Goal: Task Accomplishment & Management: Use online tool/utility

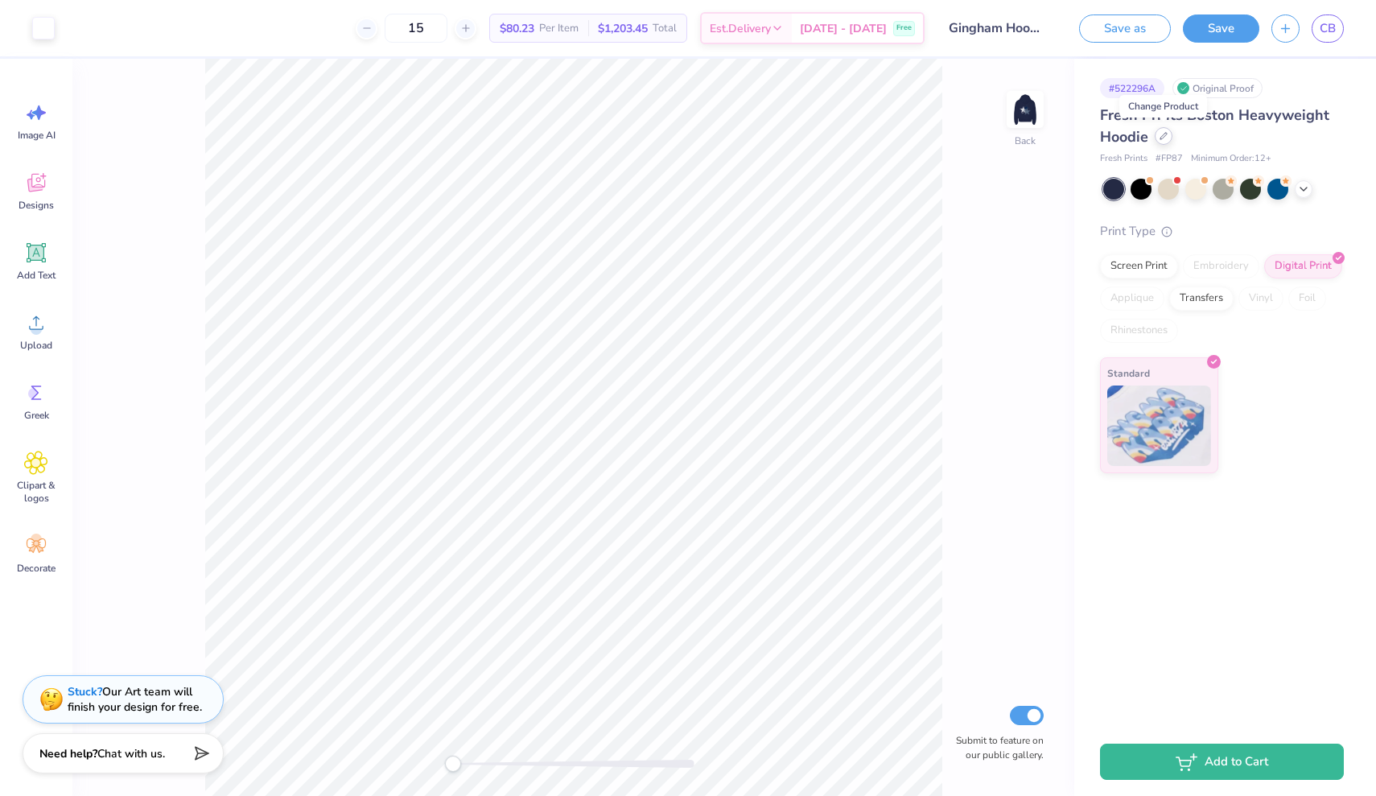
click at [1162, 135] on icon at bounding box center [1164, 136] width 8 height 8
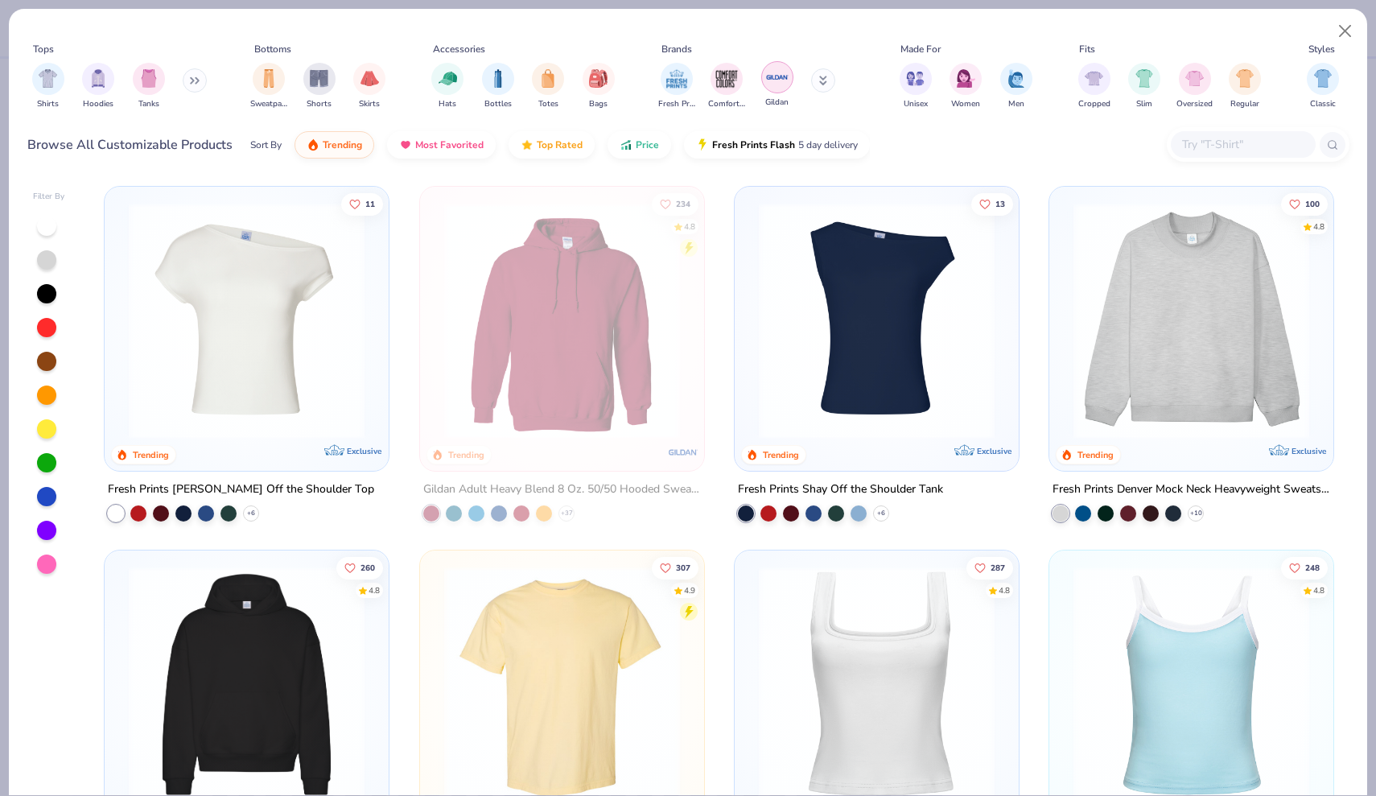
click at [778, 87] on img "filter for Gildan" at bounding box center [777, 77] width 24 height 24
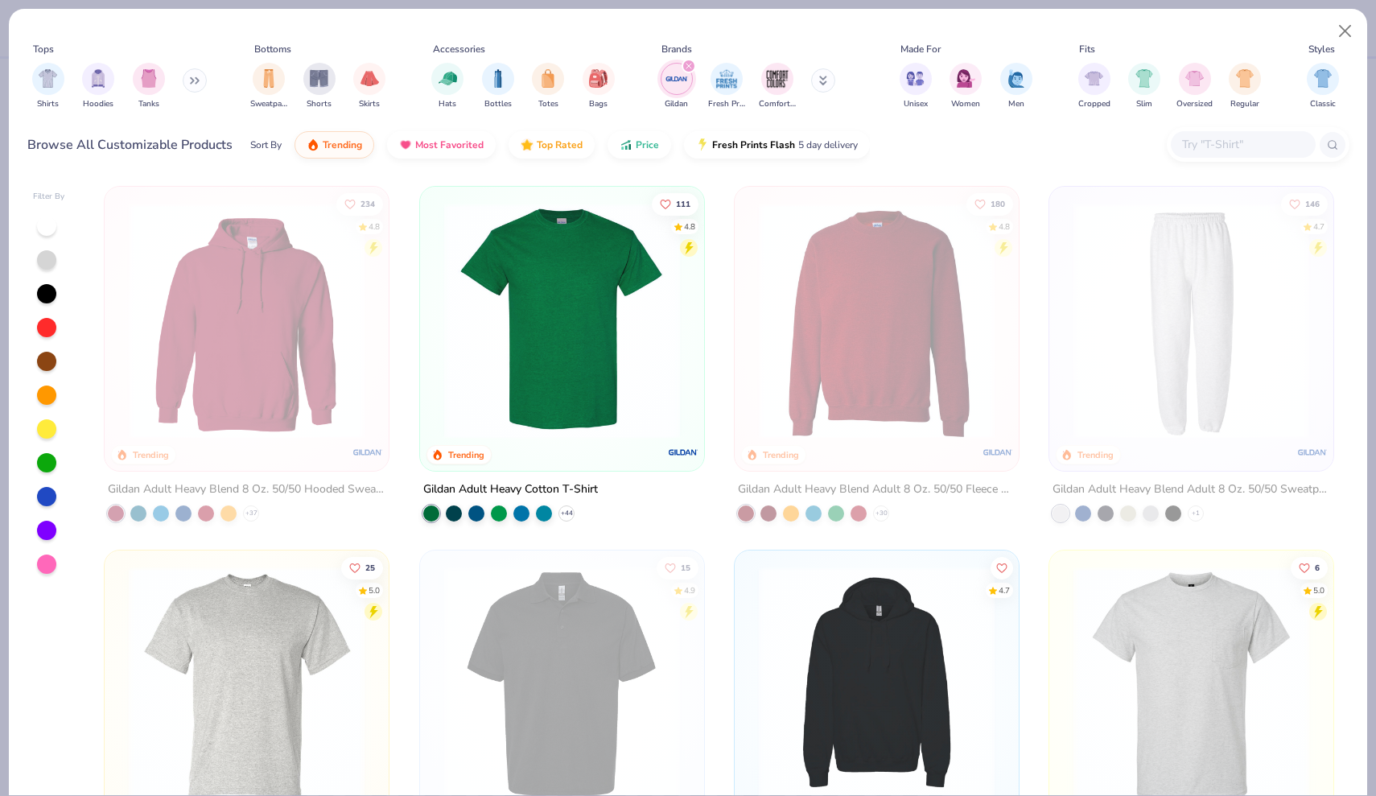
click at [242, 375] on img at bounding box center [247, 321] width 252 height 236
click at [727, 82] on img "filter for Fresh Prints" at bounding box center [727, 77] width 24 height 24
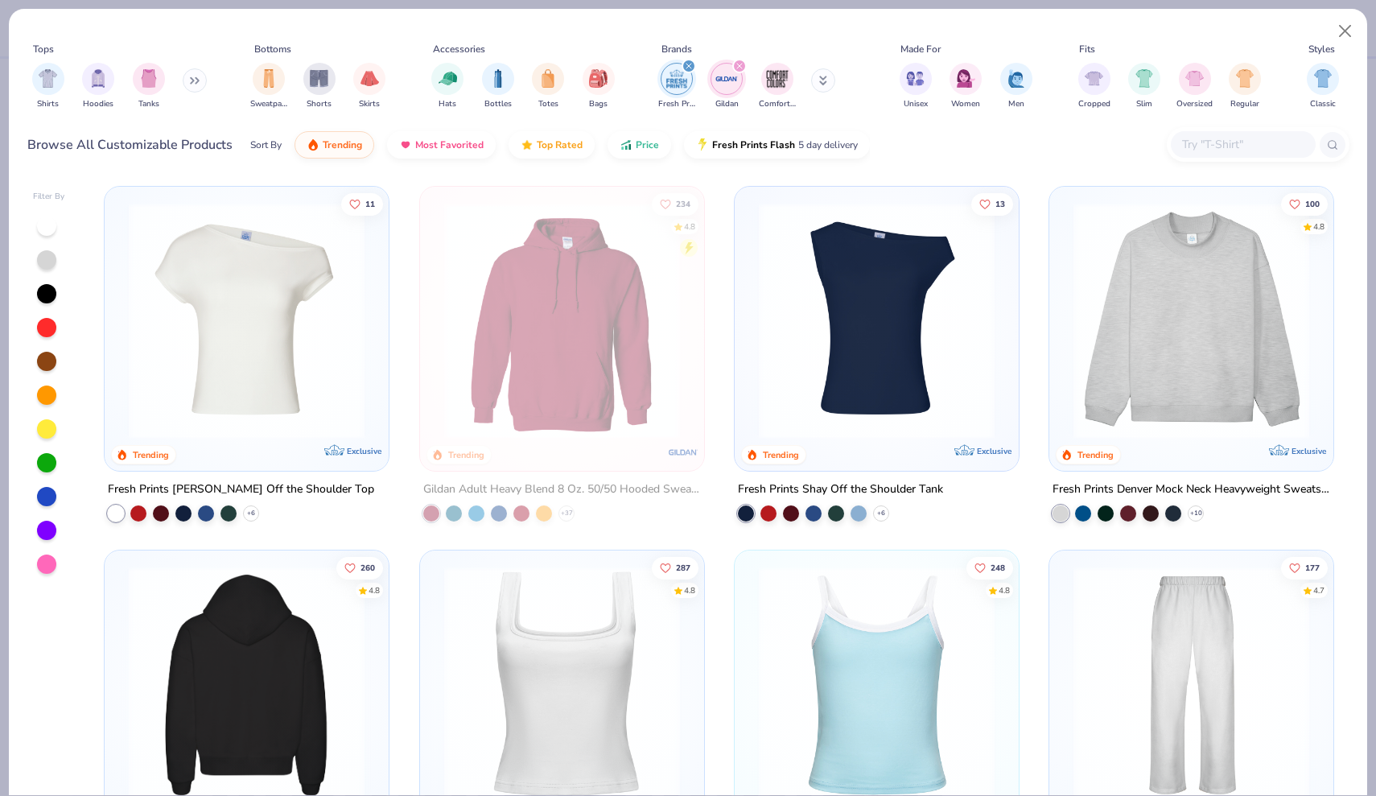
click at [228, 665] on img at bounding box center [247, 685] width 252 height 236
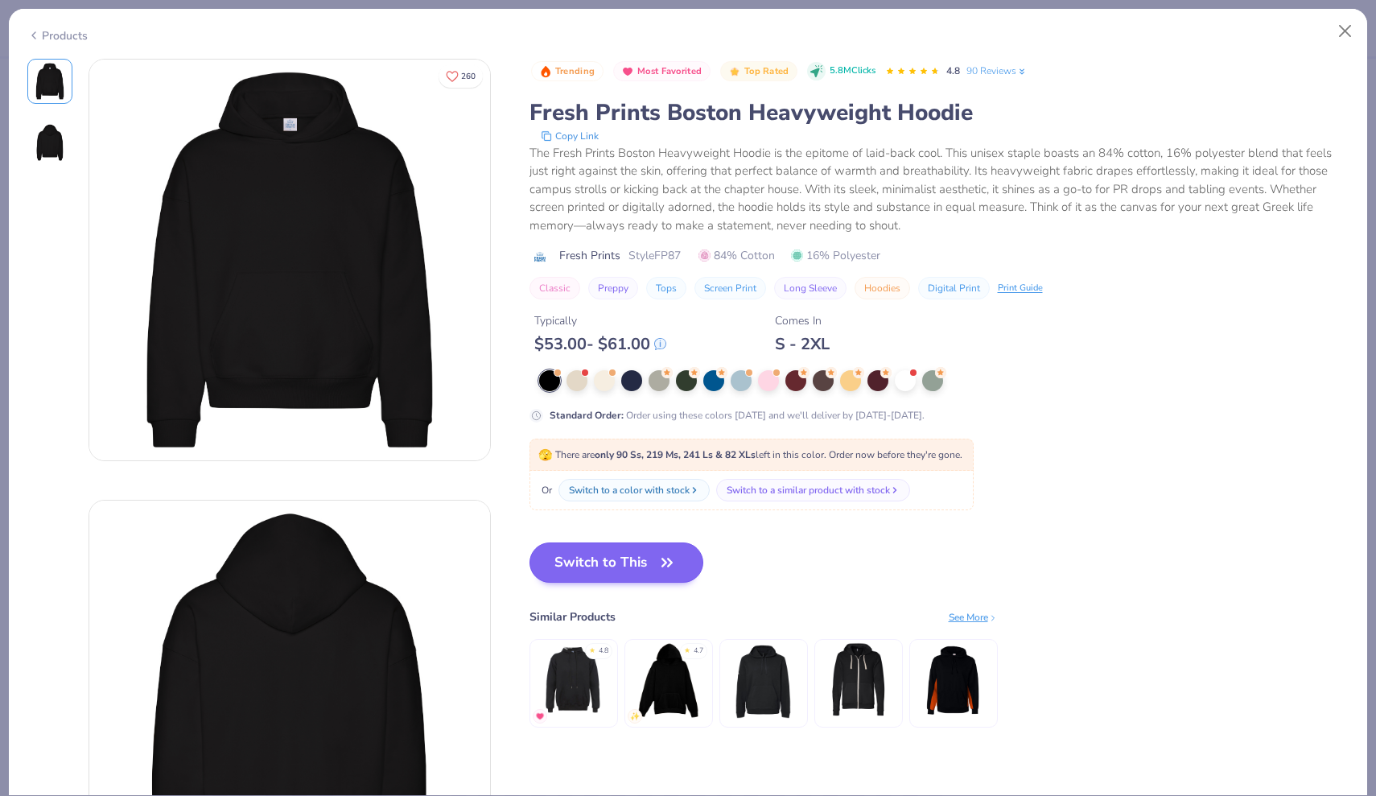
click at [609, 554] on button "Switch to This" at bounding box center [616, 562] width 175 height 40
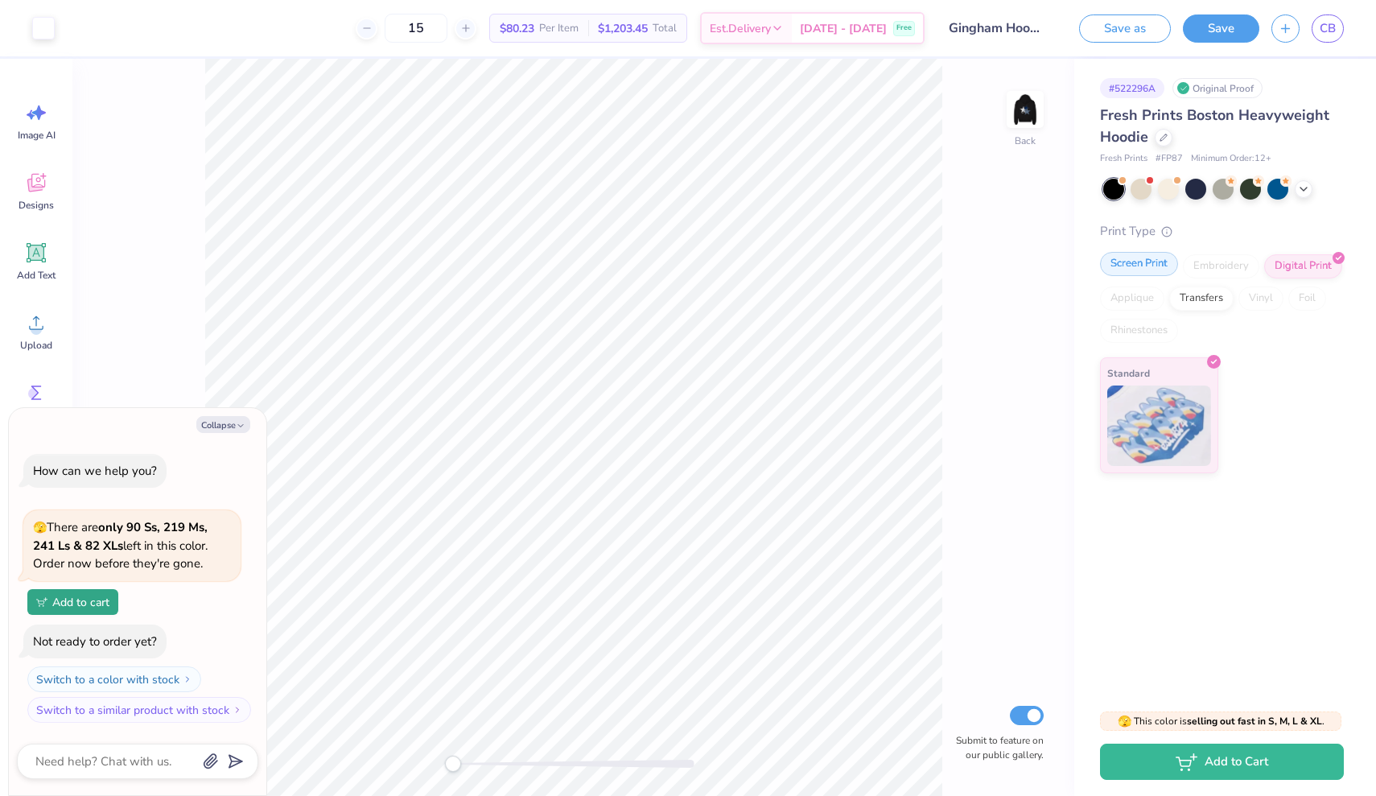
click at [1124, 263] on div "Screen Print" at bounding box center [1139, 264] width 78 height 24
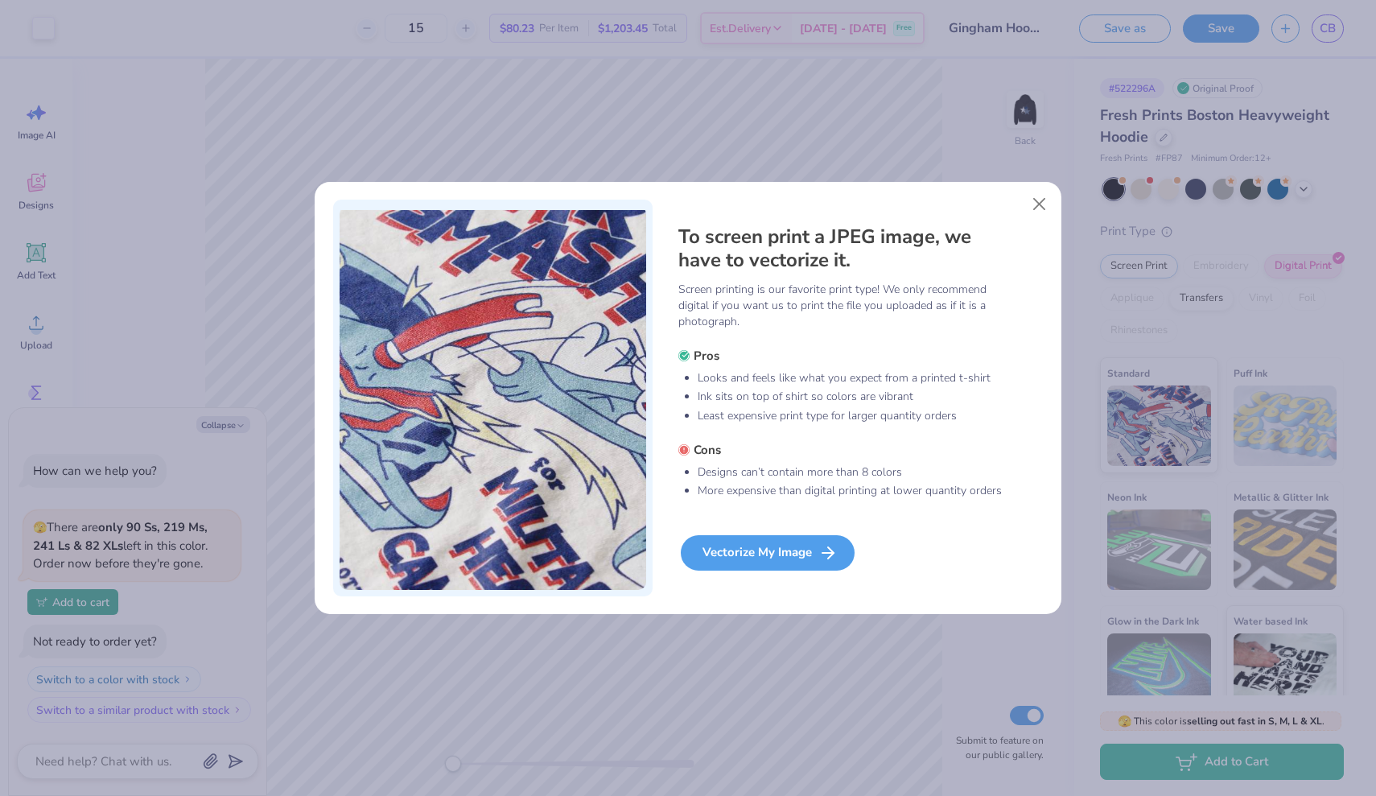
click at [776, 547] on div "Vectorize My Image" at bounding box center [768, 552] width 174 height 35
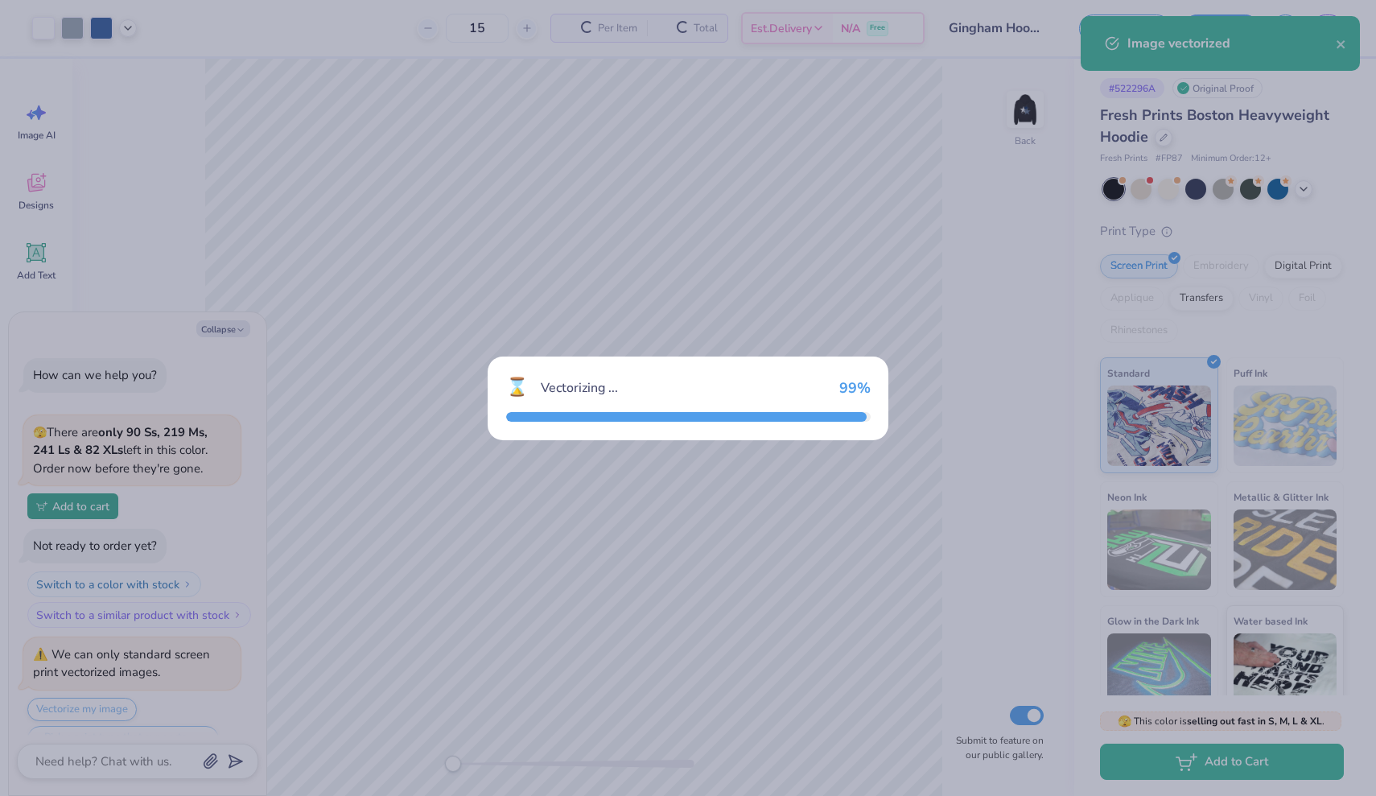
scroll to position [35, 0]
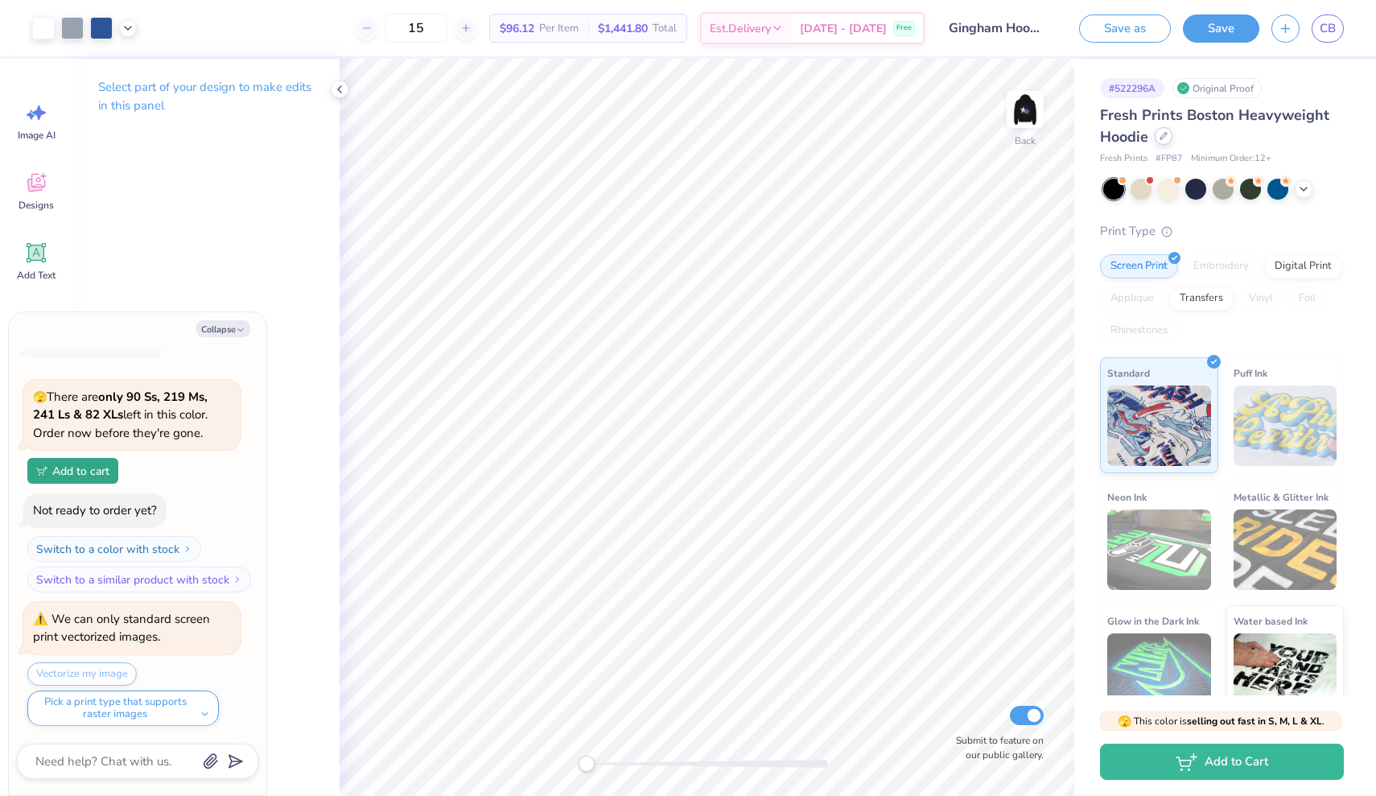
click at [1167, 136] on icon at bounding box center [1164, 136] width 8 height 8
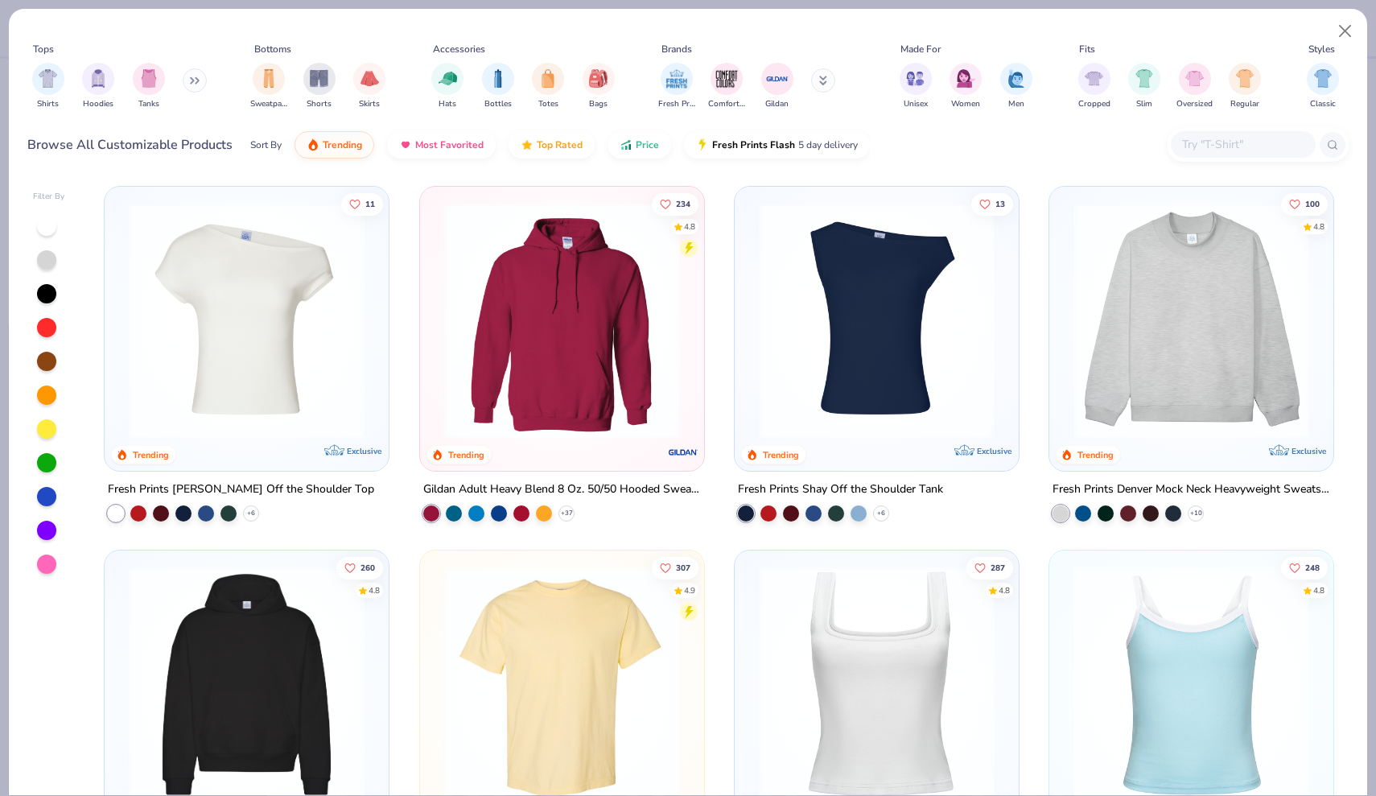
click at [578, 357] on img at bounding box center [562, 321] width 252 height 236
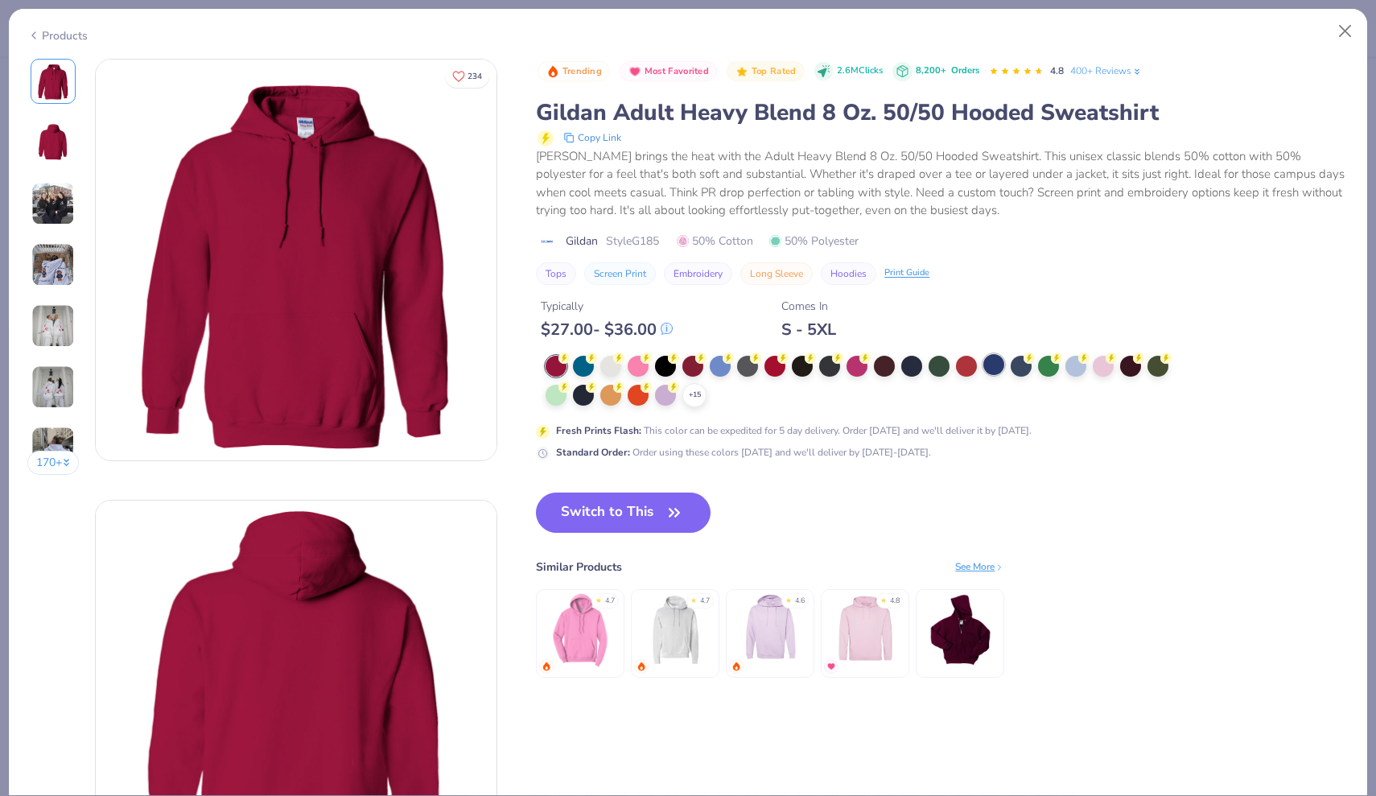
click at [988, 366] on div at bounding box center [993, 364] width 21 height 21
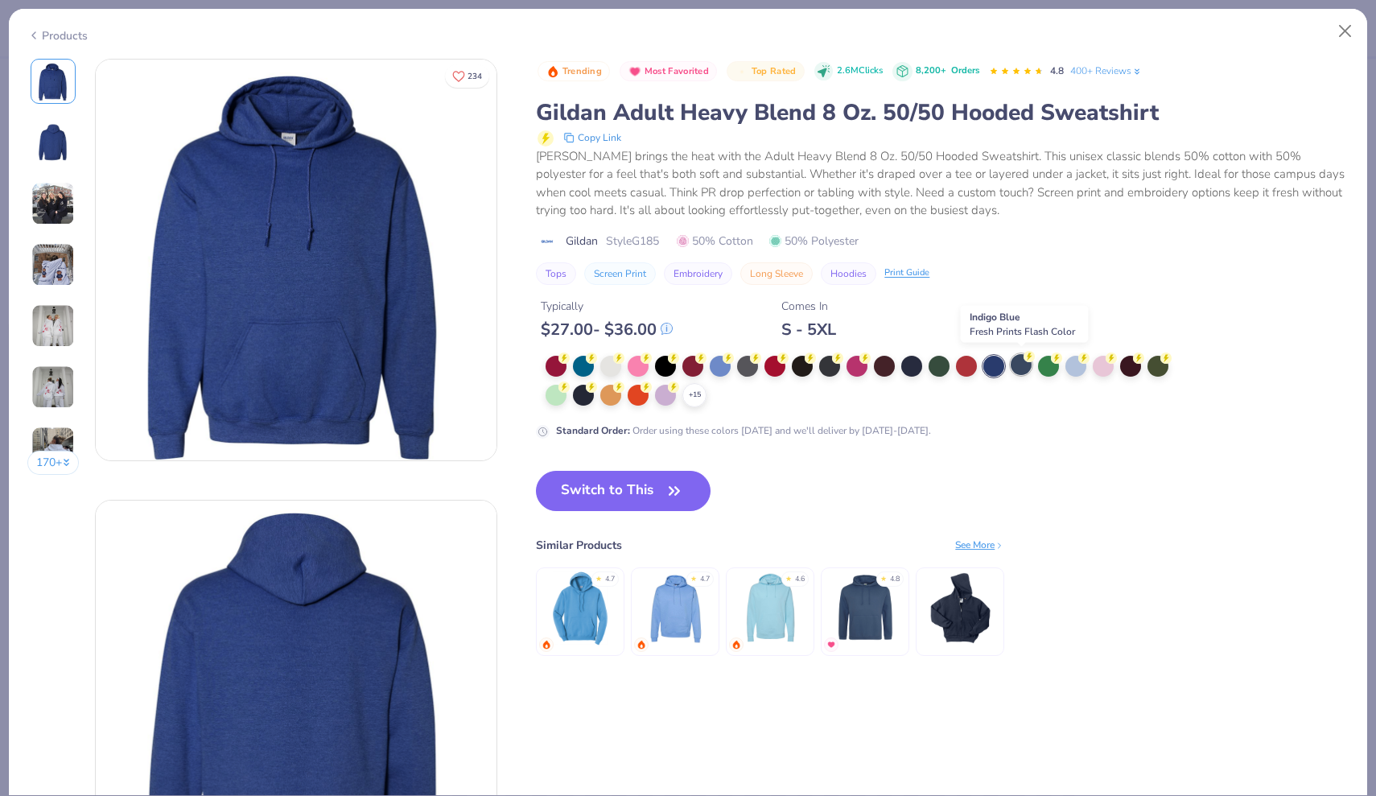
click at [1028, 364] on div at bounding box center [1021, 364] width 21 height 21
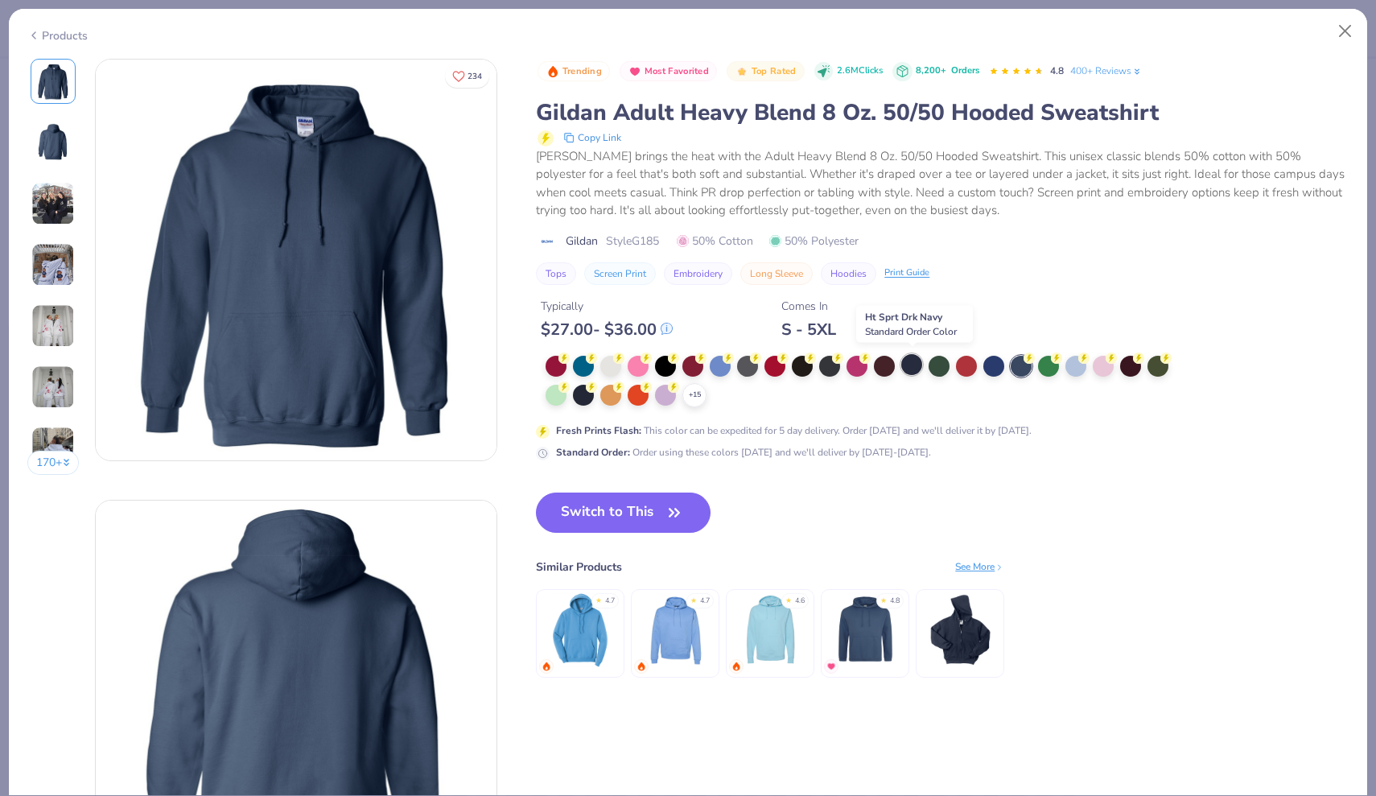
click at [909, 365] on div at bounding box center [911, 364] width 21 height 21
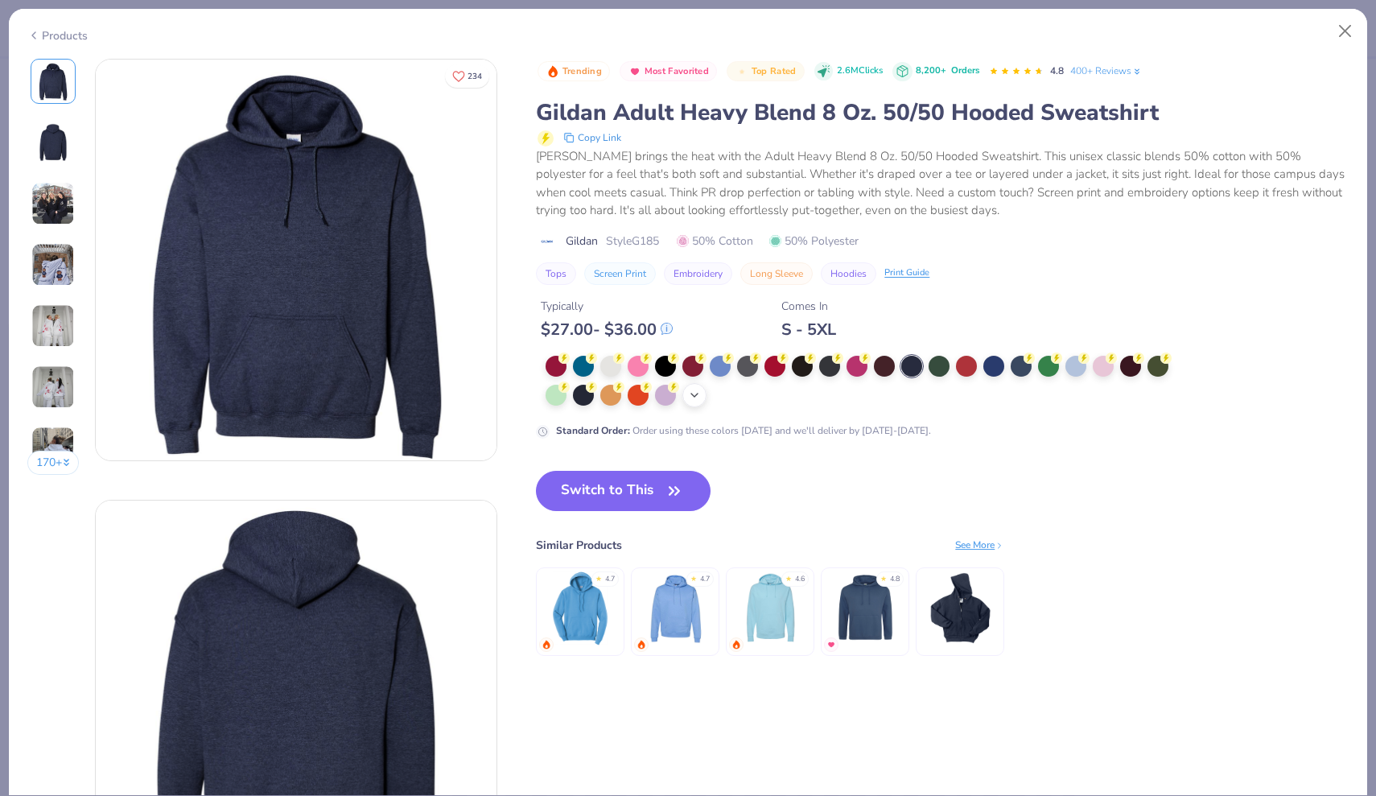
click at [701, 389] on icon at bounding box center [694, 395] width 13 height 13
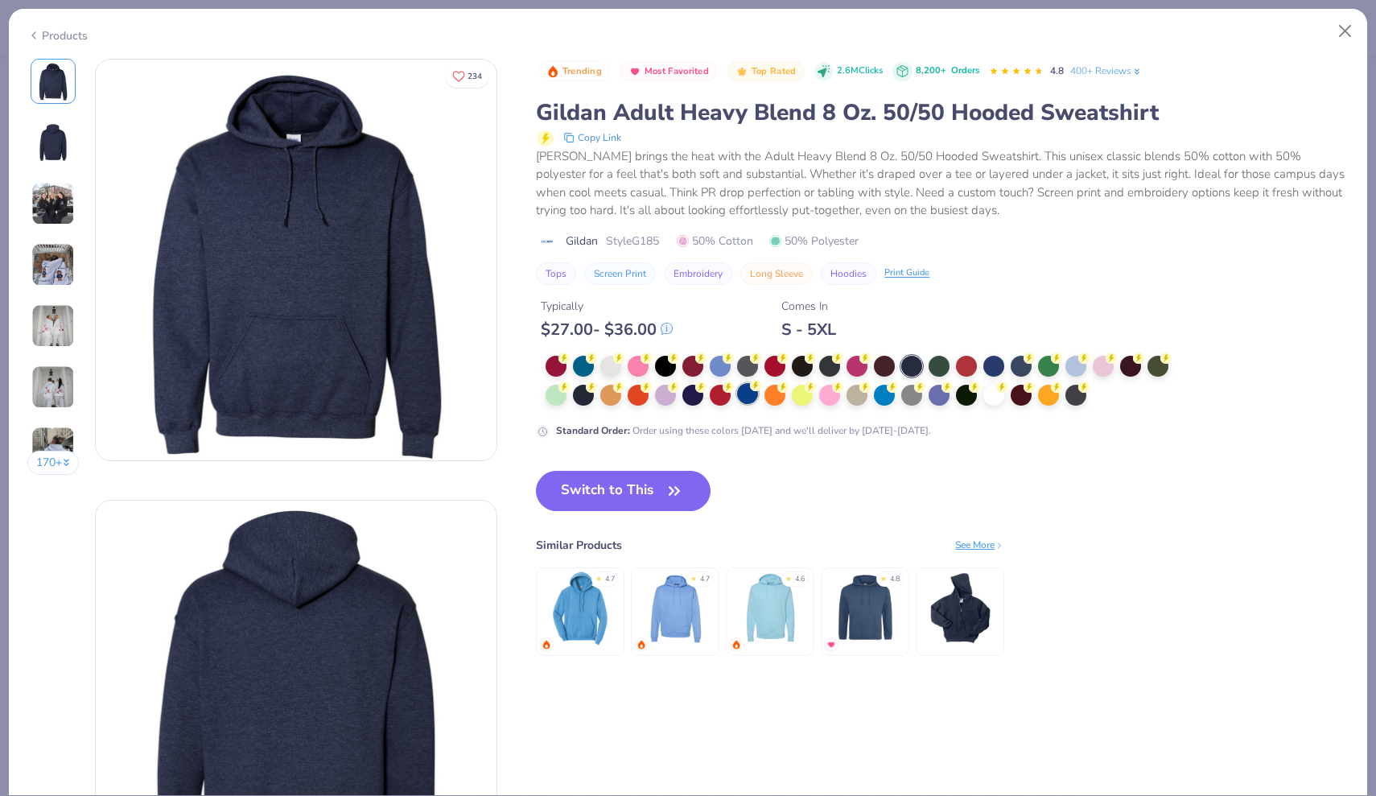
click at [747, 391] on div at bounding box center [747, 393] width 21 height 21
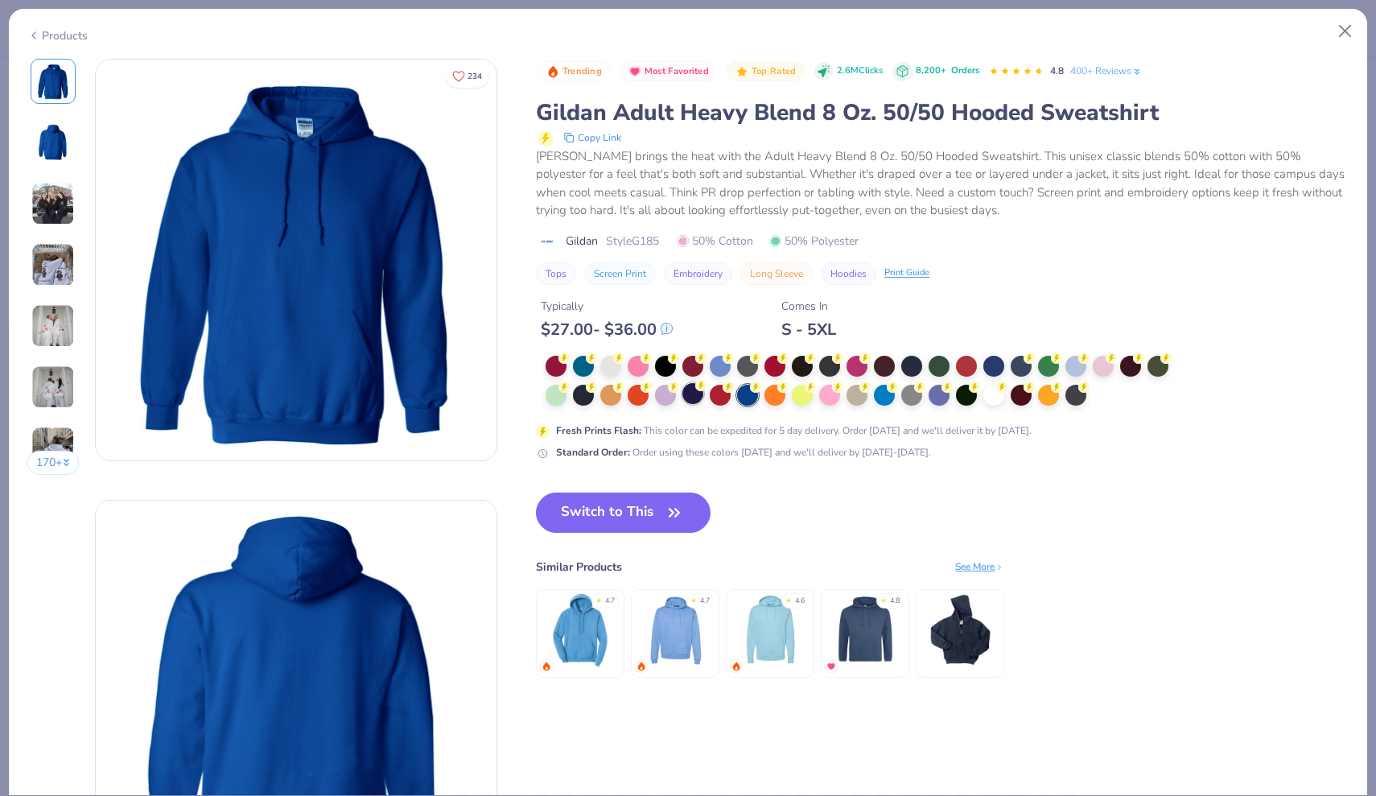
click at [695, 392] on div at bounding box center [692, 393] width 21 height 21
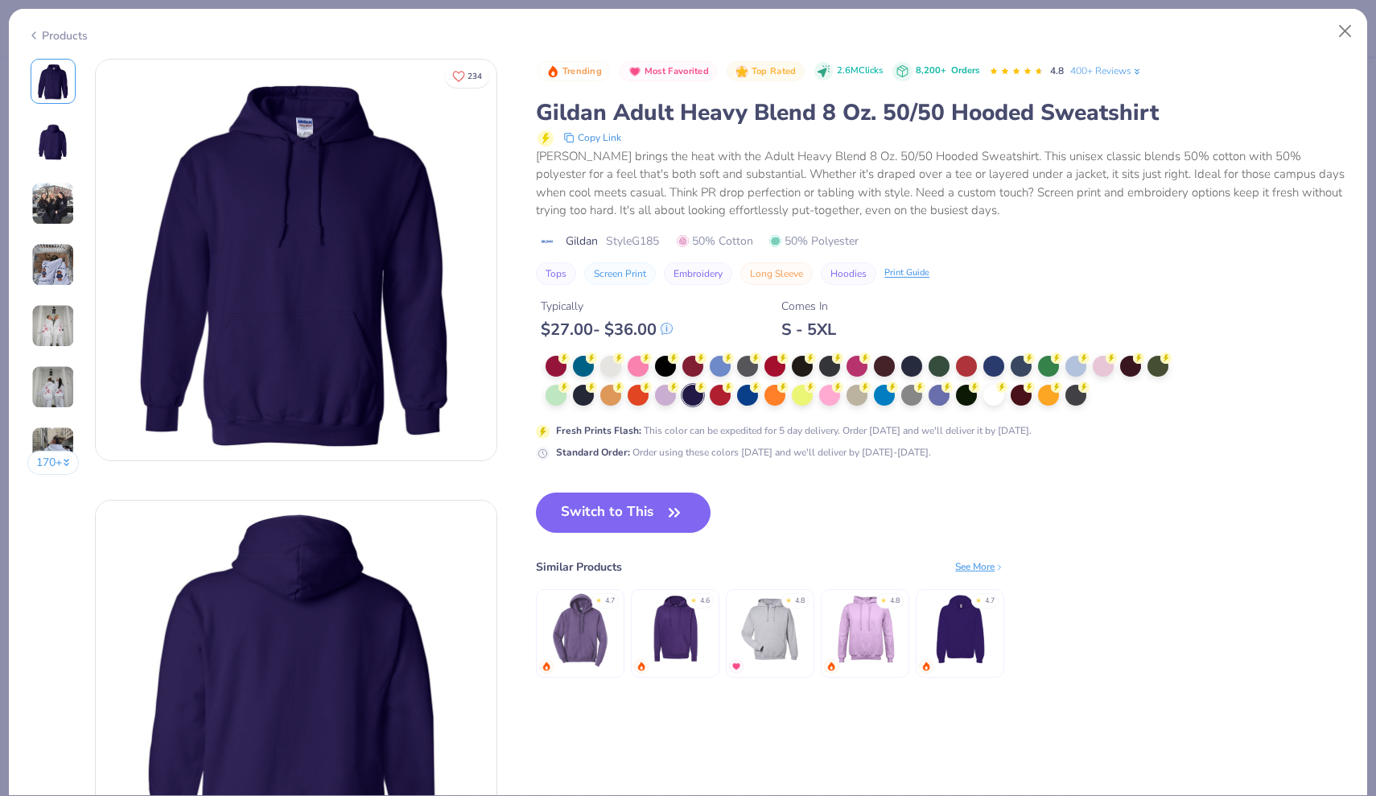
click at [64, 36] on div "Products" at bounding box center [57, 35] width 60 height 17
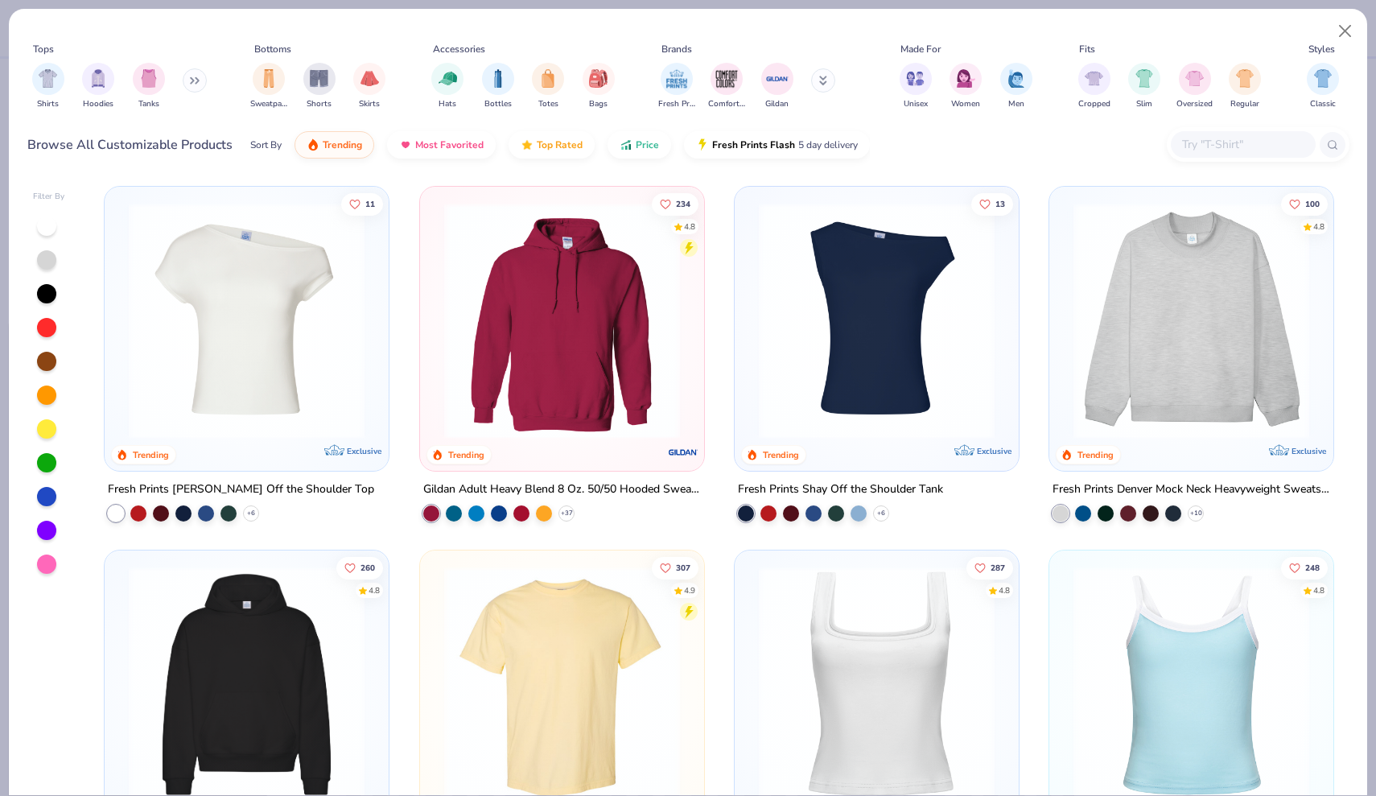
click at [821, 81] on icon at bounding box center [823, 81] width 8 height 10
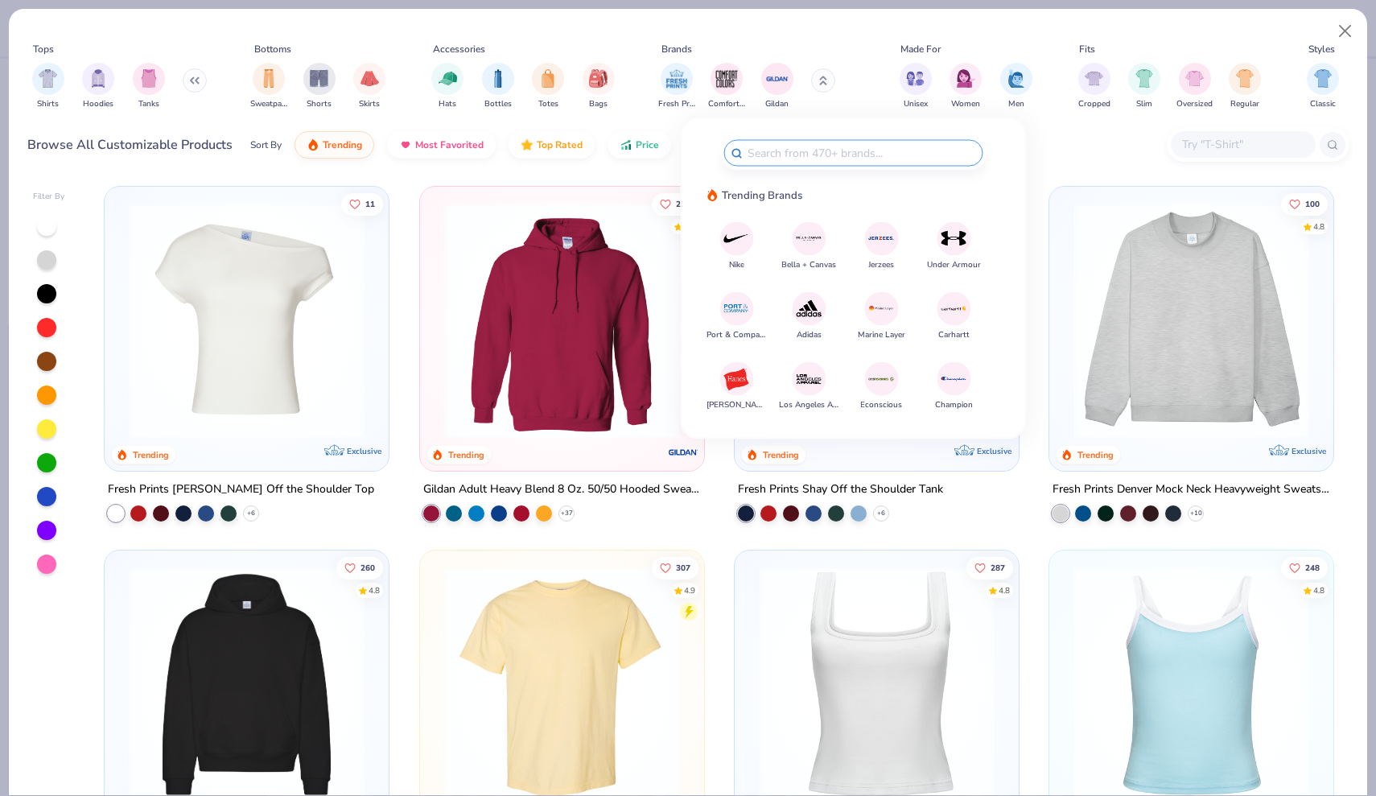
click at [884, 244] on img at bounding box center [881, 239] width 28 height 28
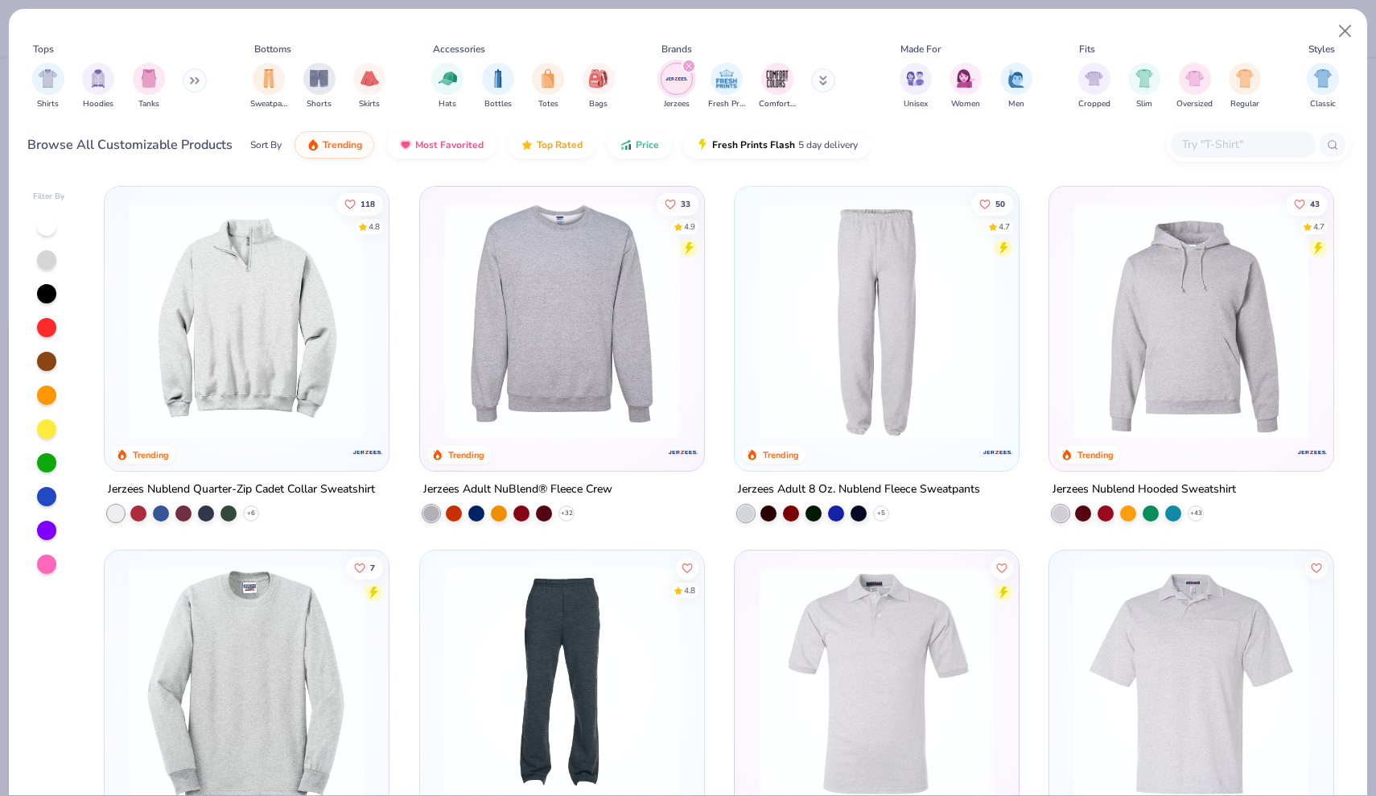
click at [1160, 377] on img at bounding box center [1191, 321] width 252 height 236
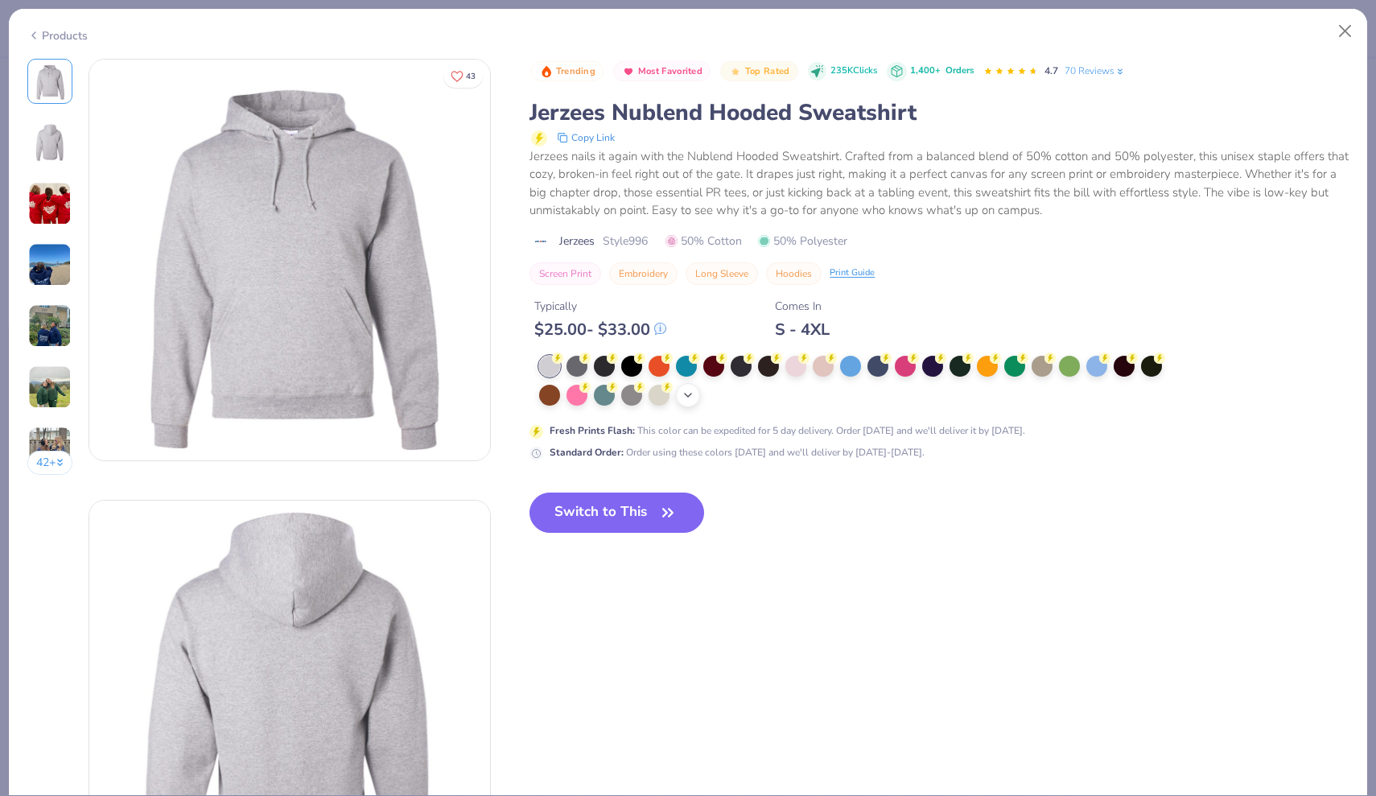
click at [693, 396] on icon at bounding box center [688, 395] width 13 height 13
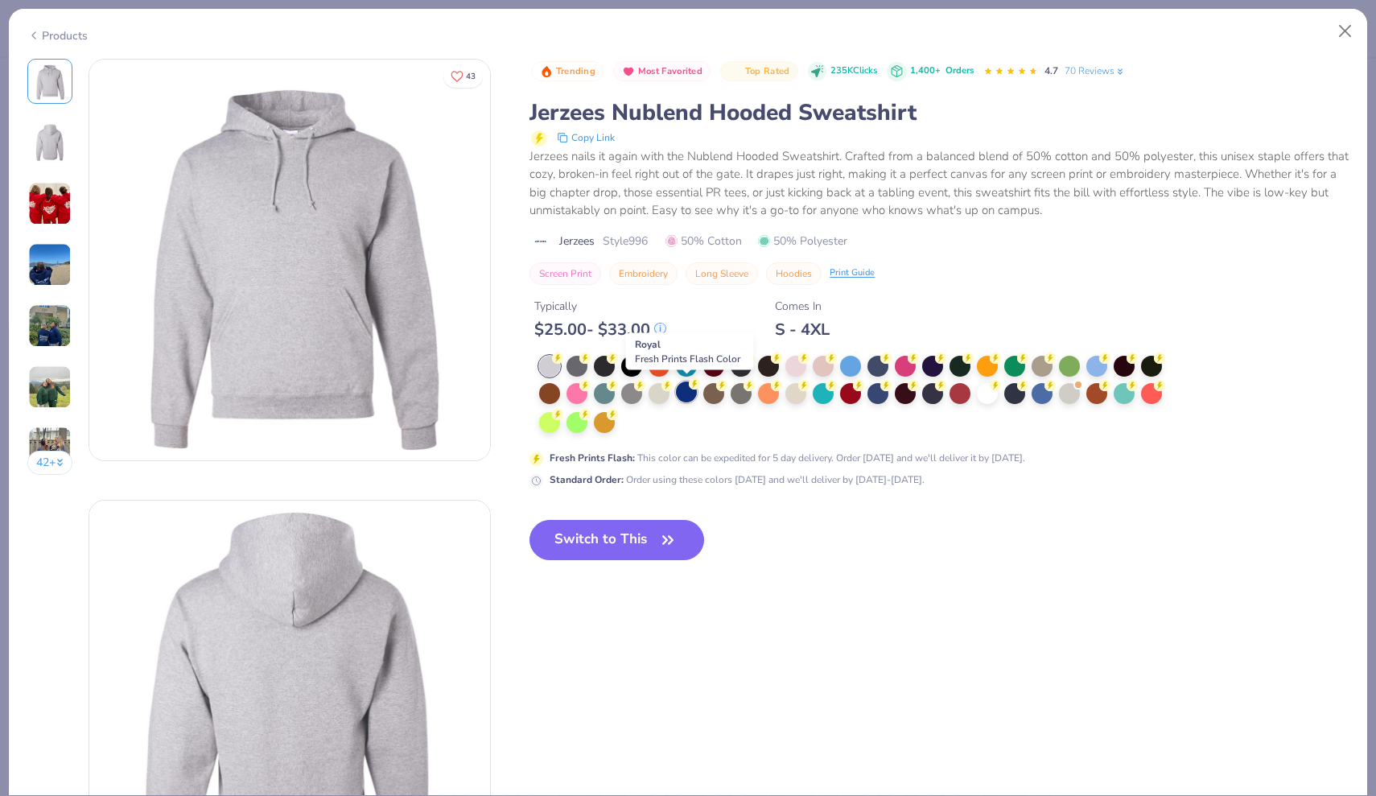
click at [685, 395] on div at bounding box center [686, 391] width 21 height 21
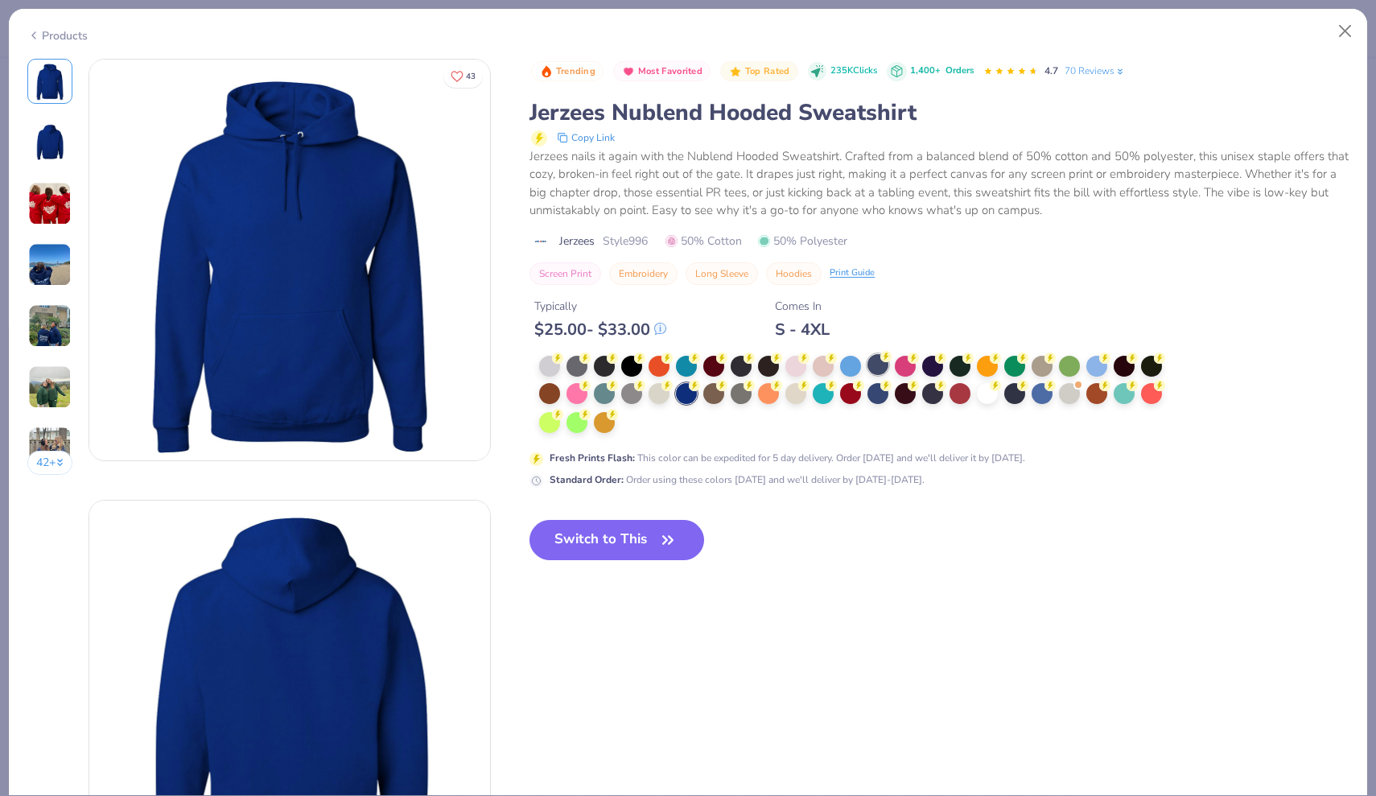
click at [886, 362] on div at bounding box center [877, 364] width 21 height 21
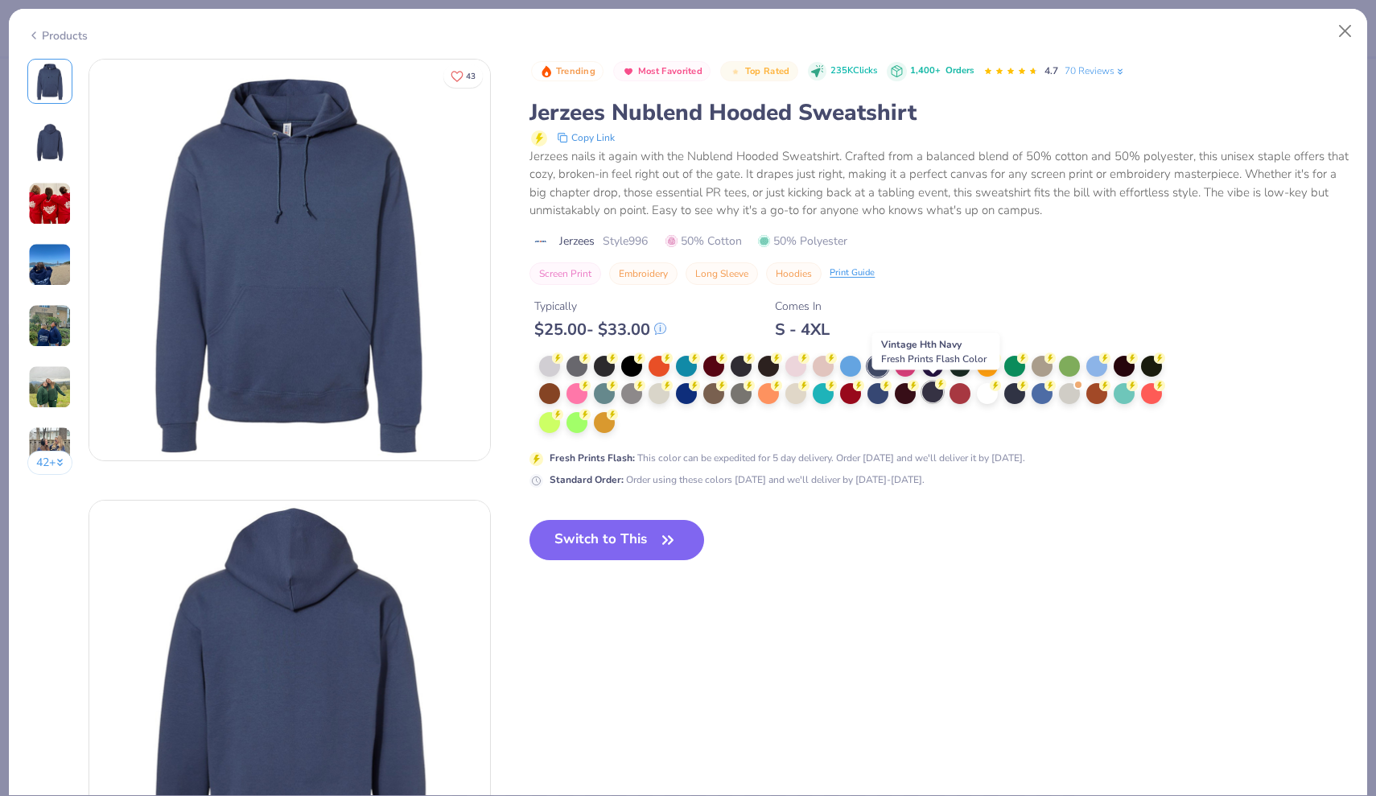
click at [931, 392] on div at bounding box center [932, 391] width 21 height 21
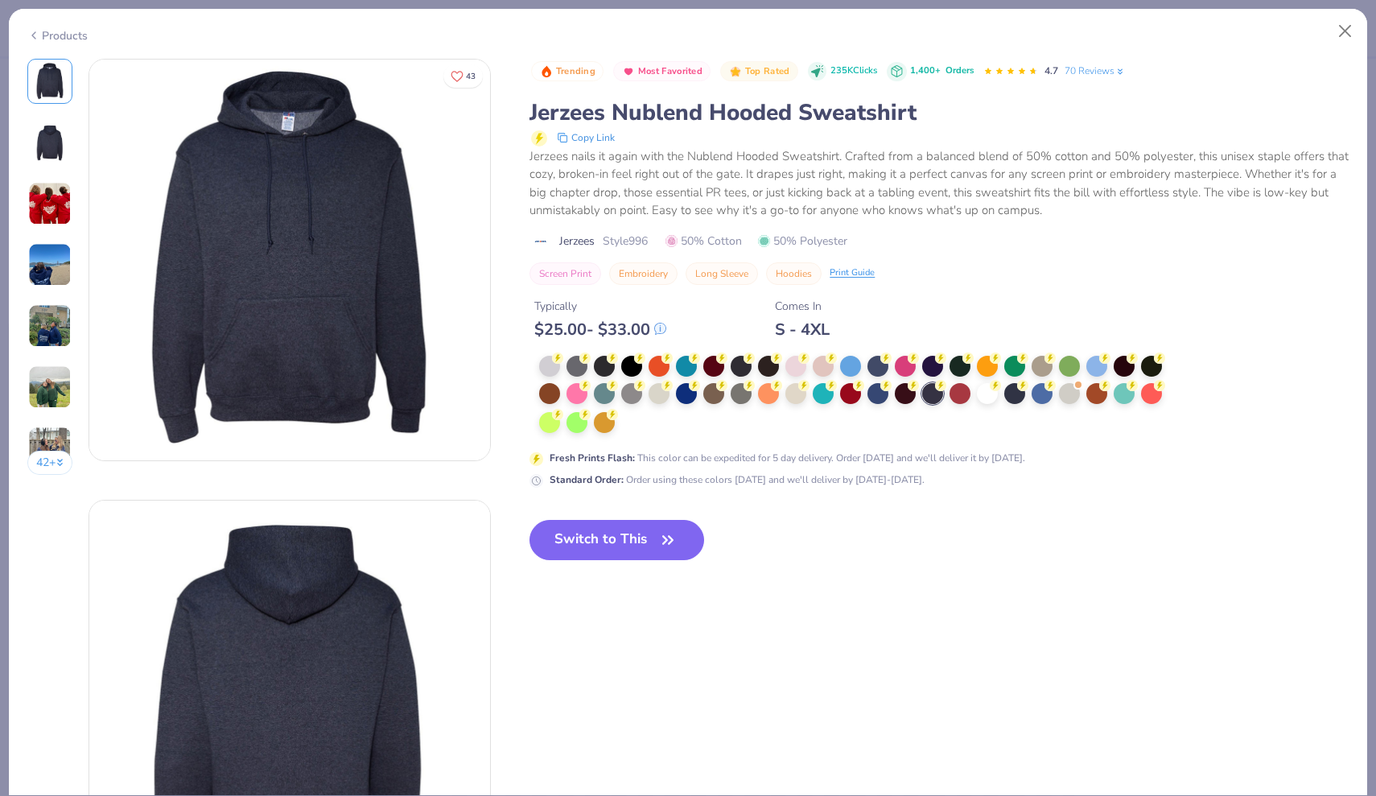
click at [43, 35] on div "Products" at bounding box center [57, 35] width 60 height 17
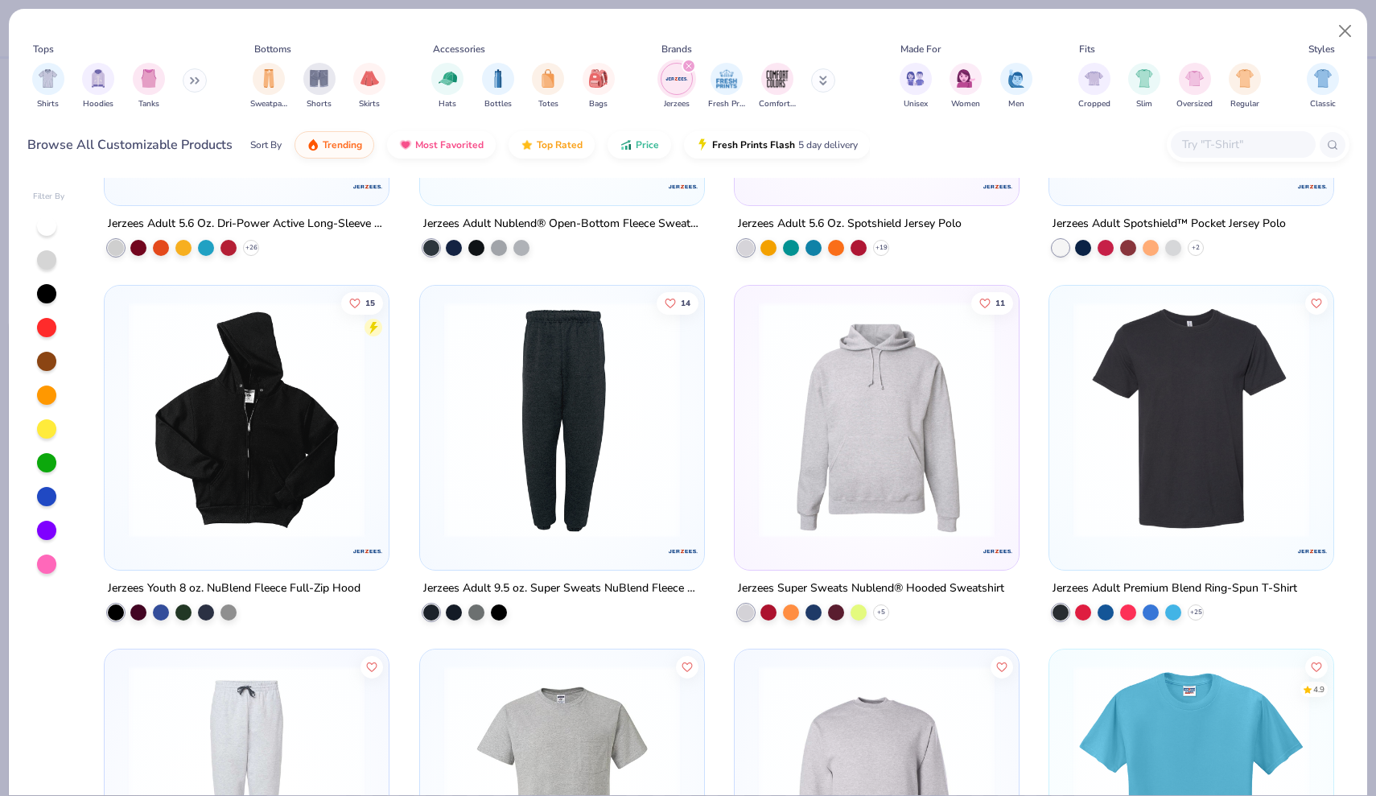
scroll to position [619, 0]
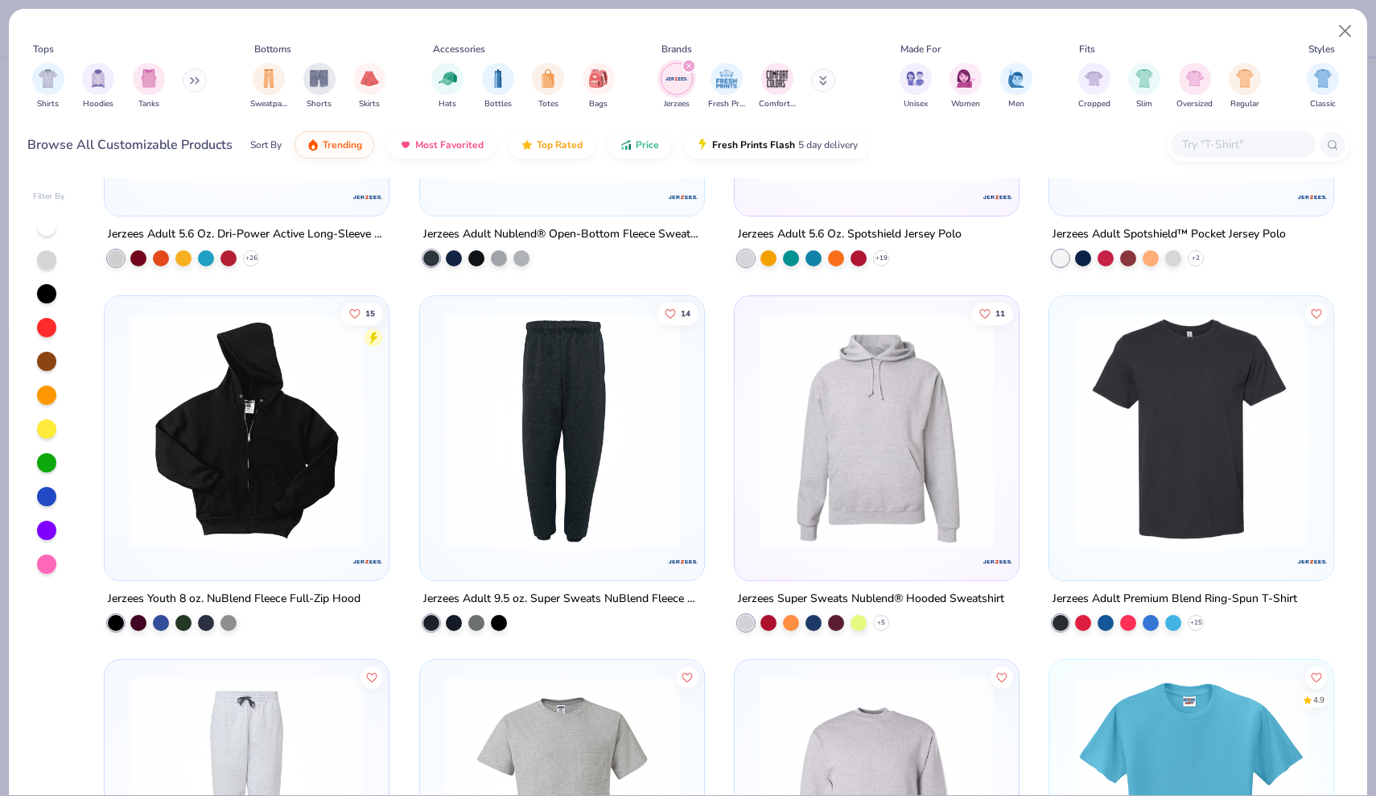
click at [866, 418] on img at bounding box center [877, 429] width 252 height 236
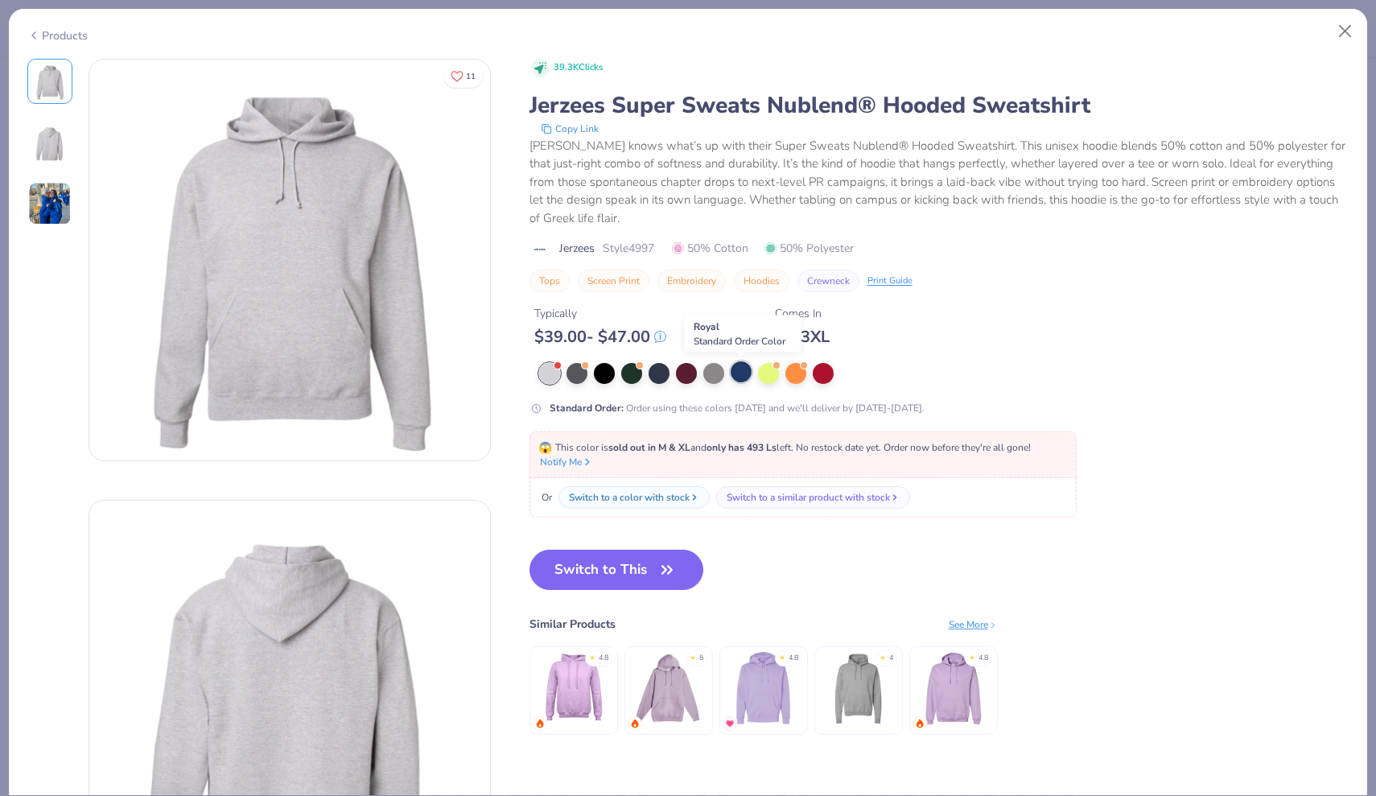
click at [740, 374] on div at bounding box center [741, 371] width 21 height 21
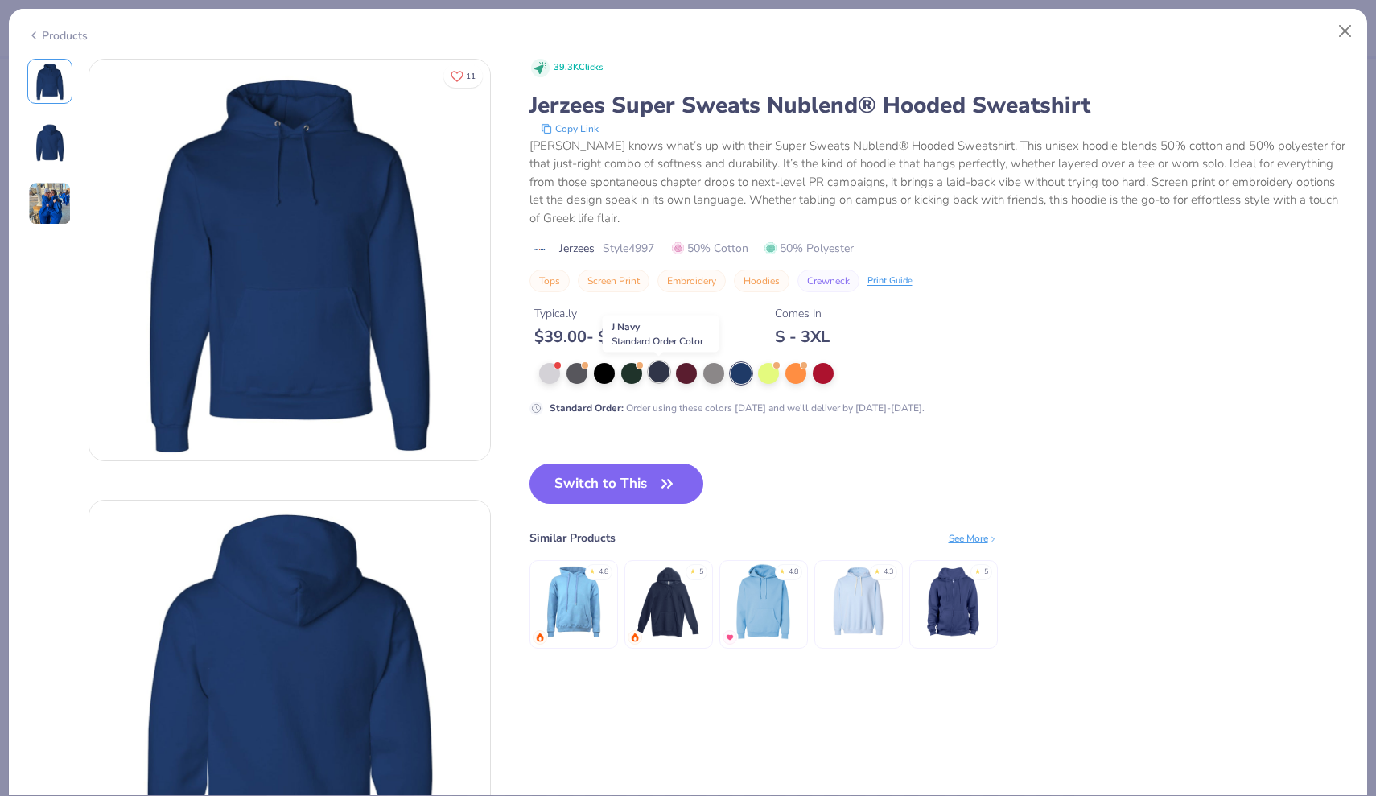
click at [662, 369] on div at bounding box center [659, 371] width 21 height 21
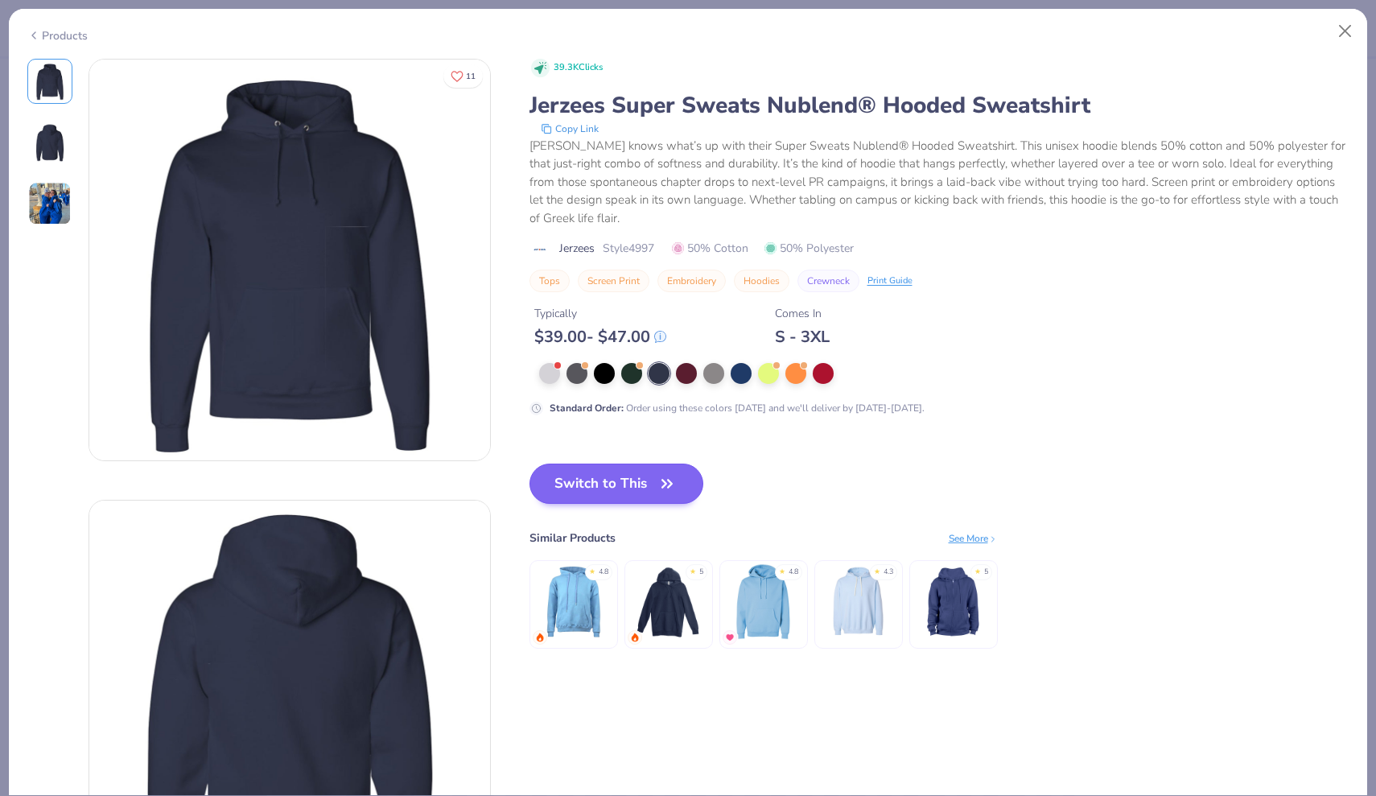
click at [625, 487] on button "Switch to This" at bounding box center [616, 484] width 175 height 40
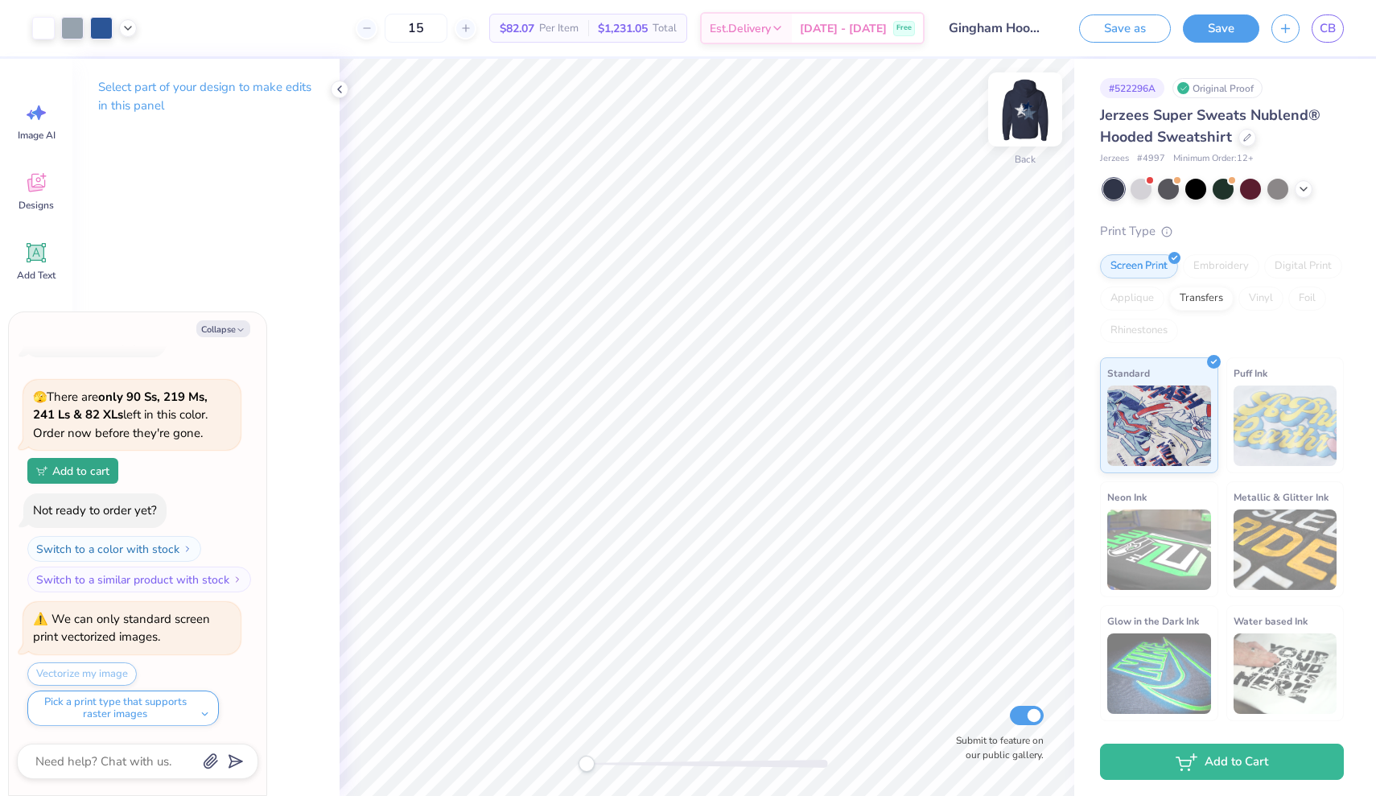
click at [1025, 110] on img at bounding box center [1025, 109] width 64 height 64
click at [1017, 113] on img at bounding box center [1025, 109] width 64 height 64
click at [1214, 31] on button "Save" at bounding box center [1221, 26] width 76 height 28
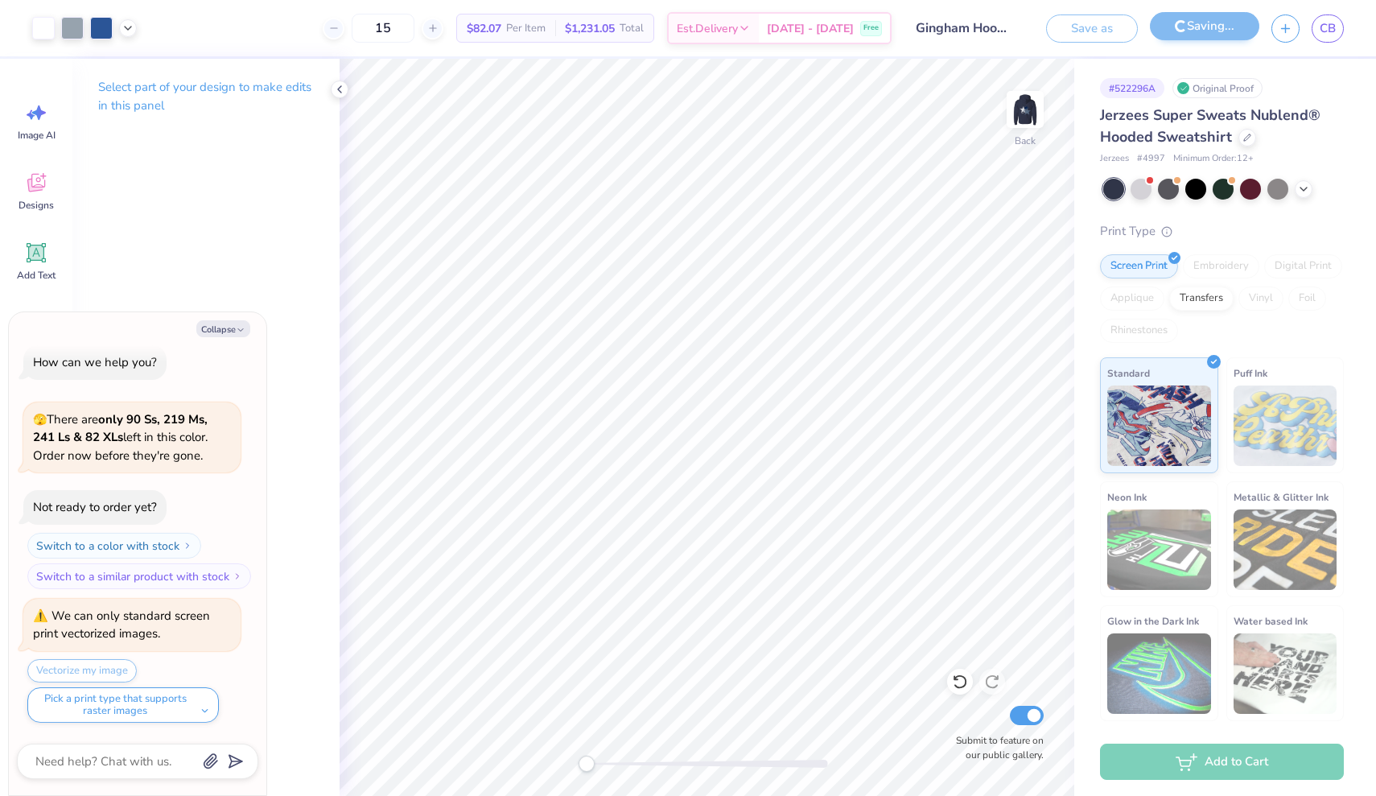
scroll to position [10, 0]
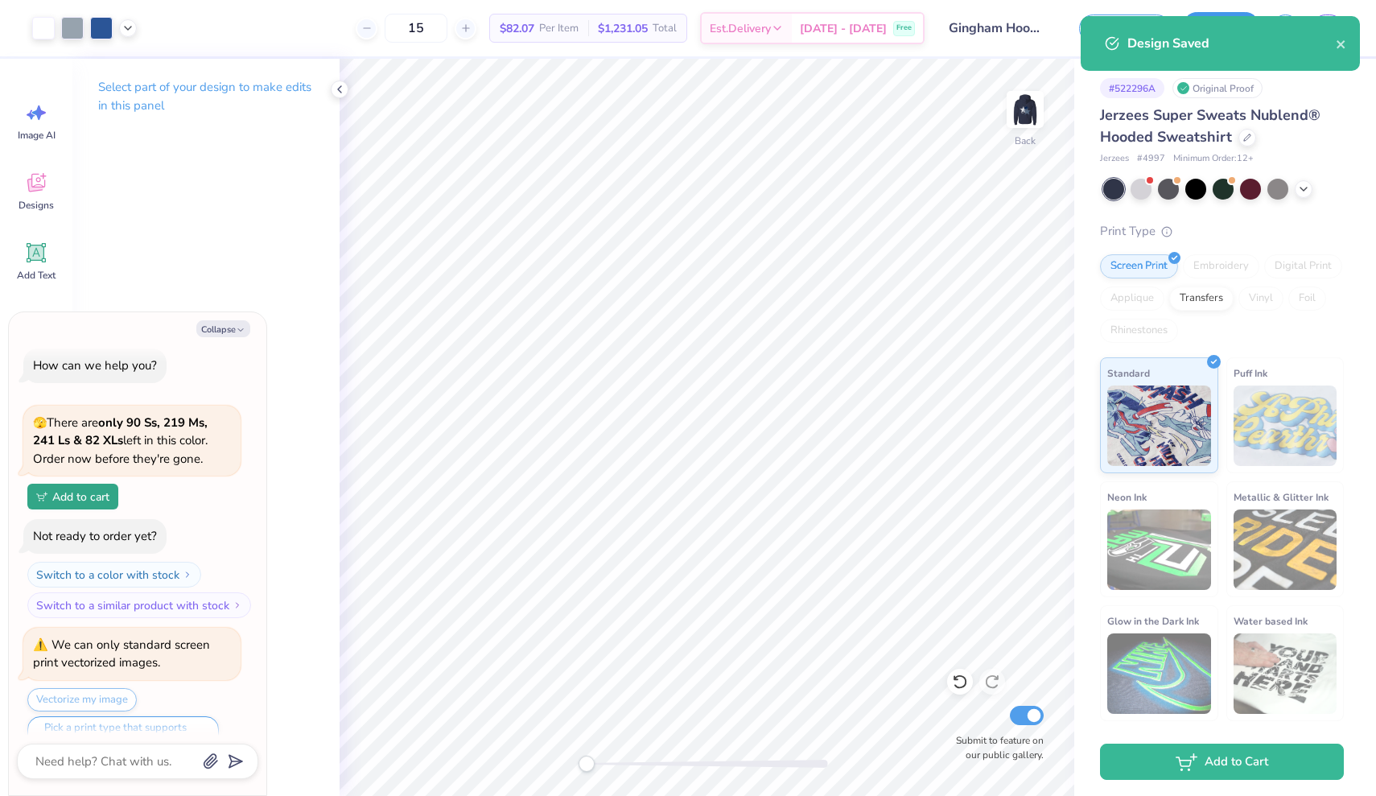
type textarea "x"
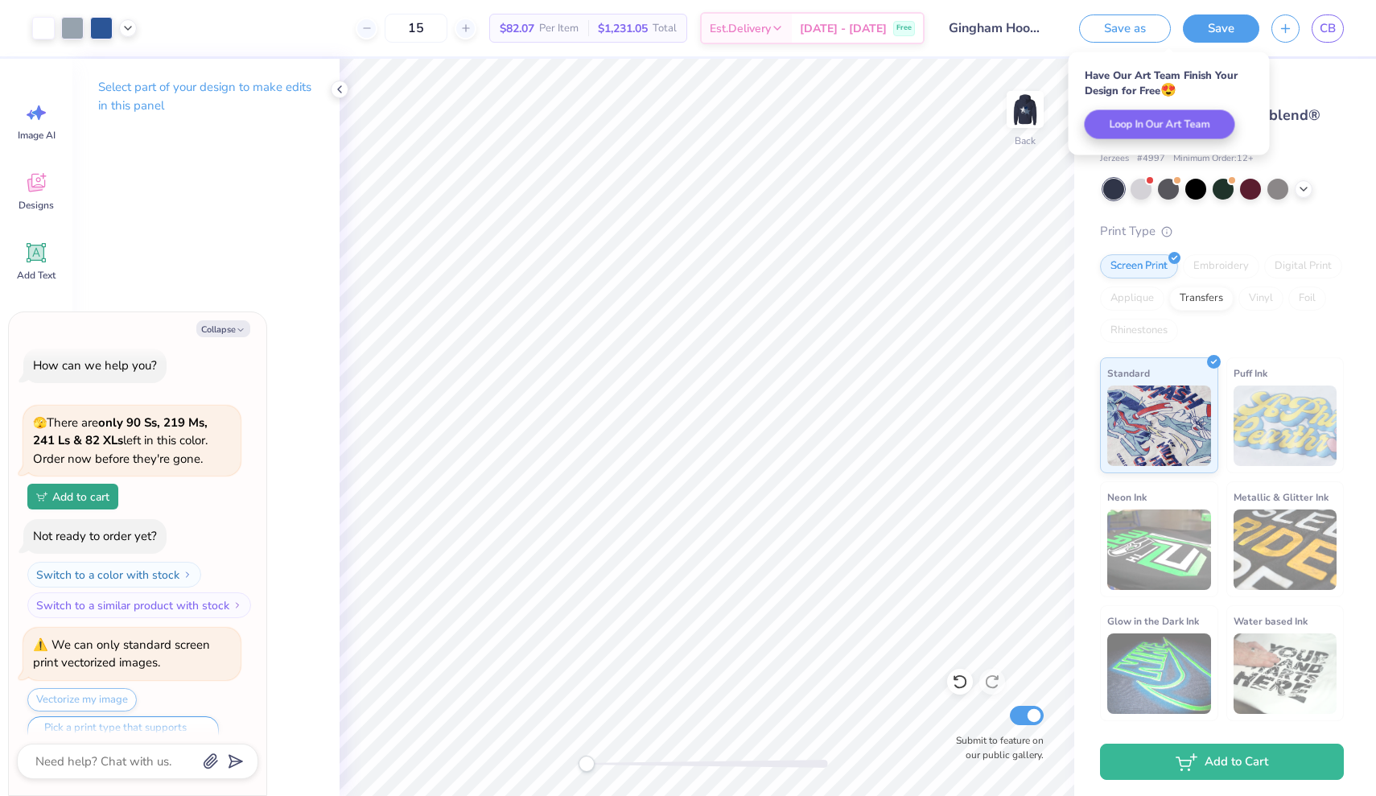
click at [1318, 169] on div "Jerzees Super Sweats Nublend® Hooded Sweatshirt Jerzees # 4997 Minimum Order: 1…" at bounding box center [1222, 413] width 244 height 616
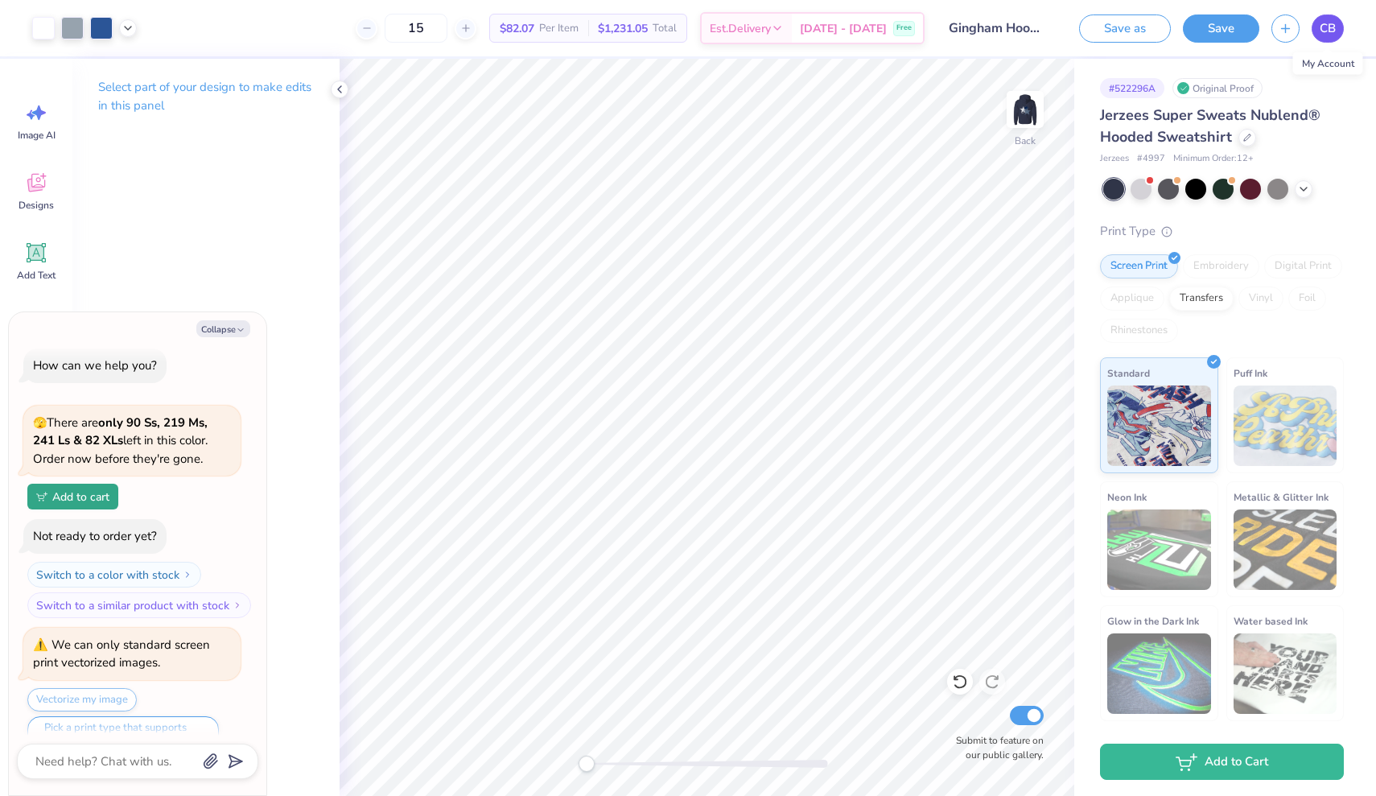
click at [1329, 32] on span "CB" at bounding box center [1328, 28] width 16 height 19
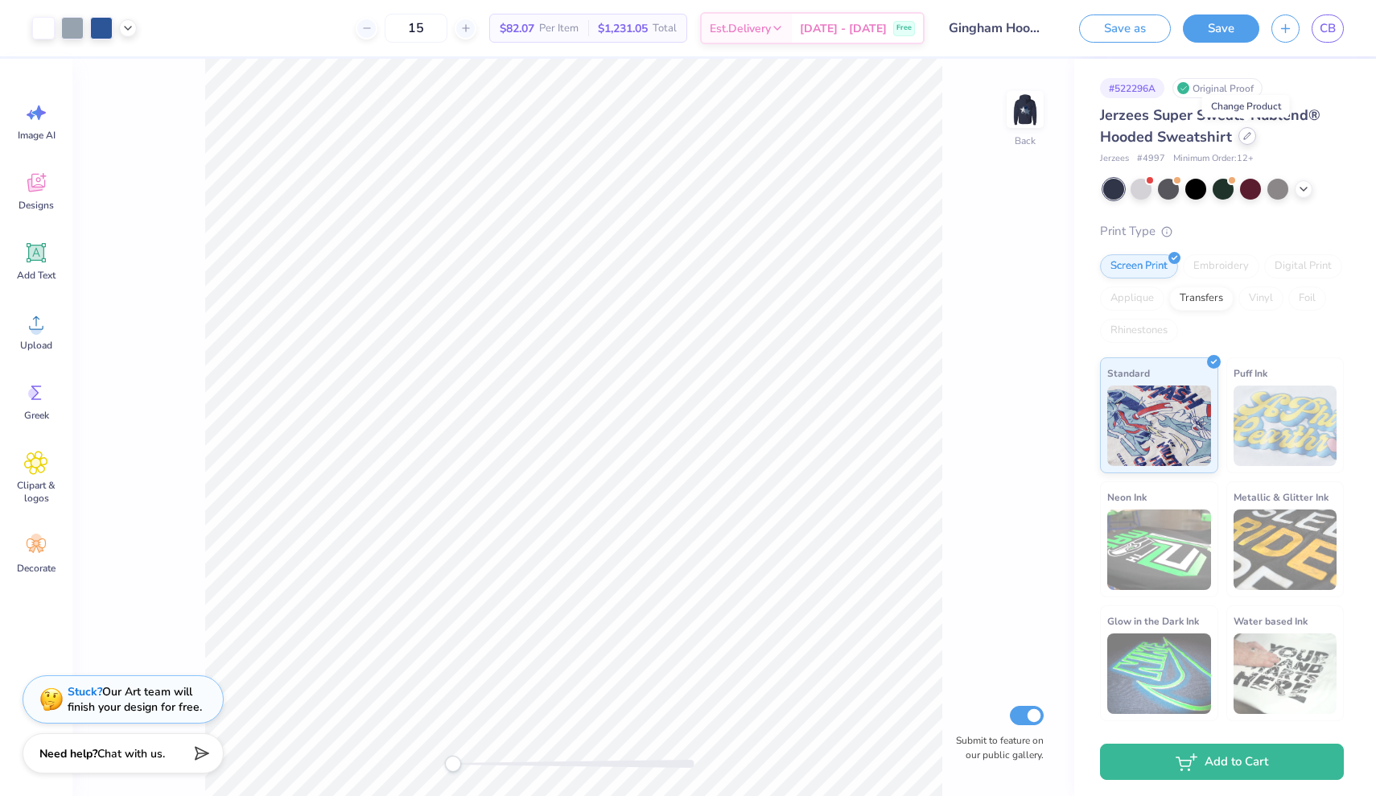
click at [1246, 140] on div at bounding box center [1247, 136] width 18 height 18
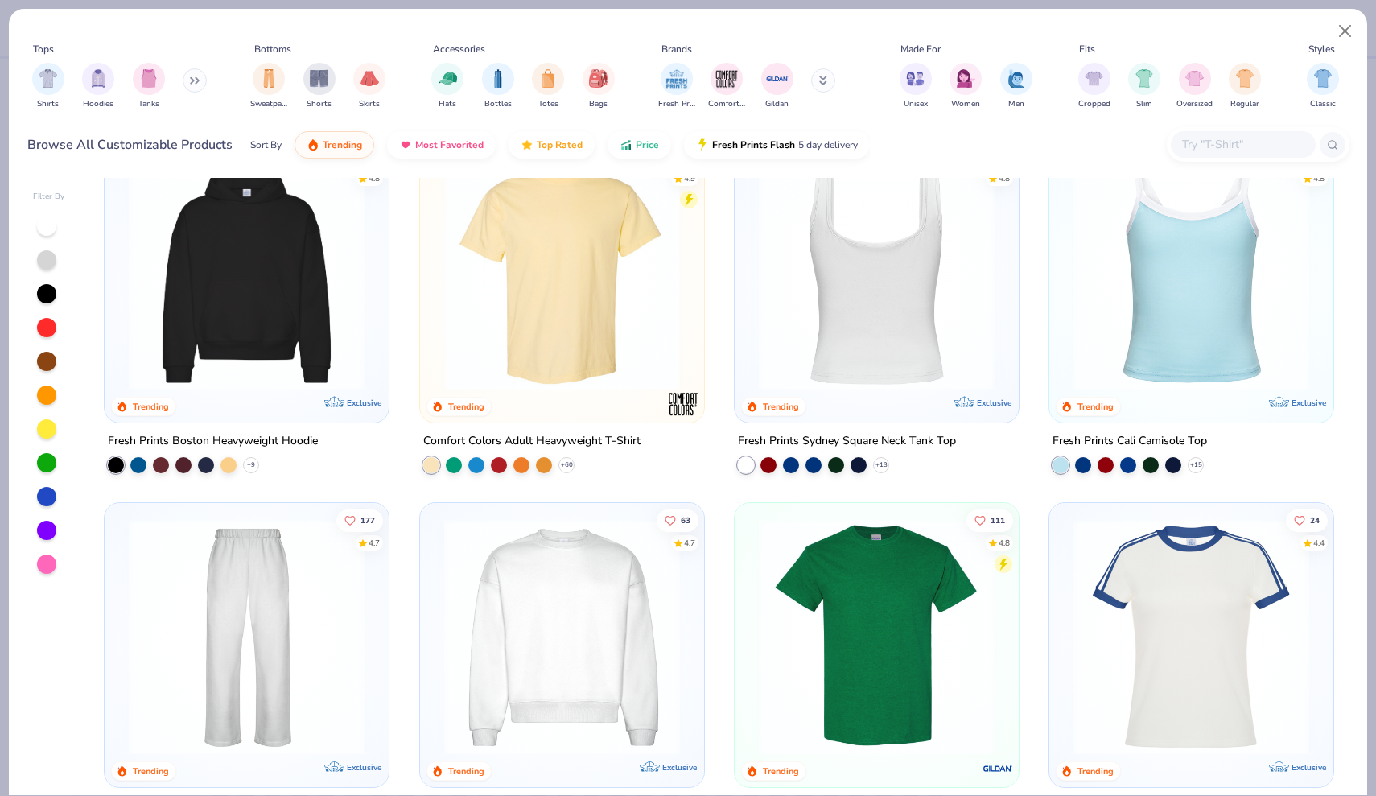
scroll to position [413, 0]
click at [248, 309] on img at bounding box center [247, 272] width 252 height 236
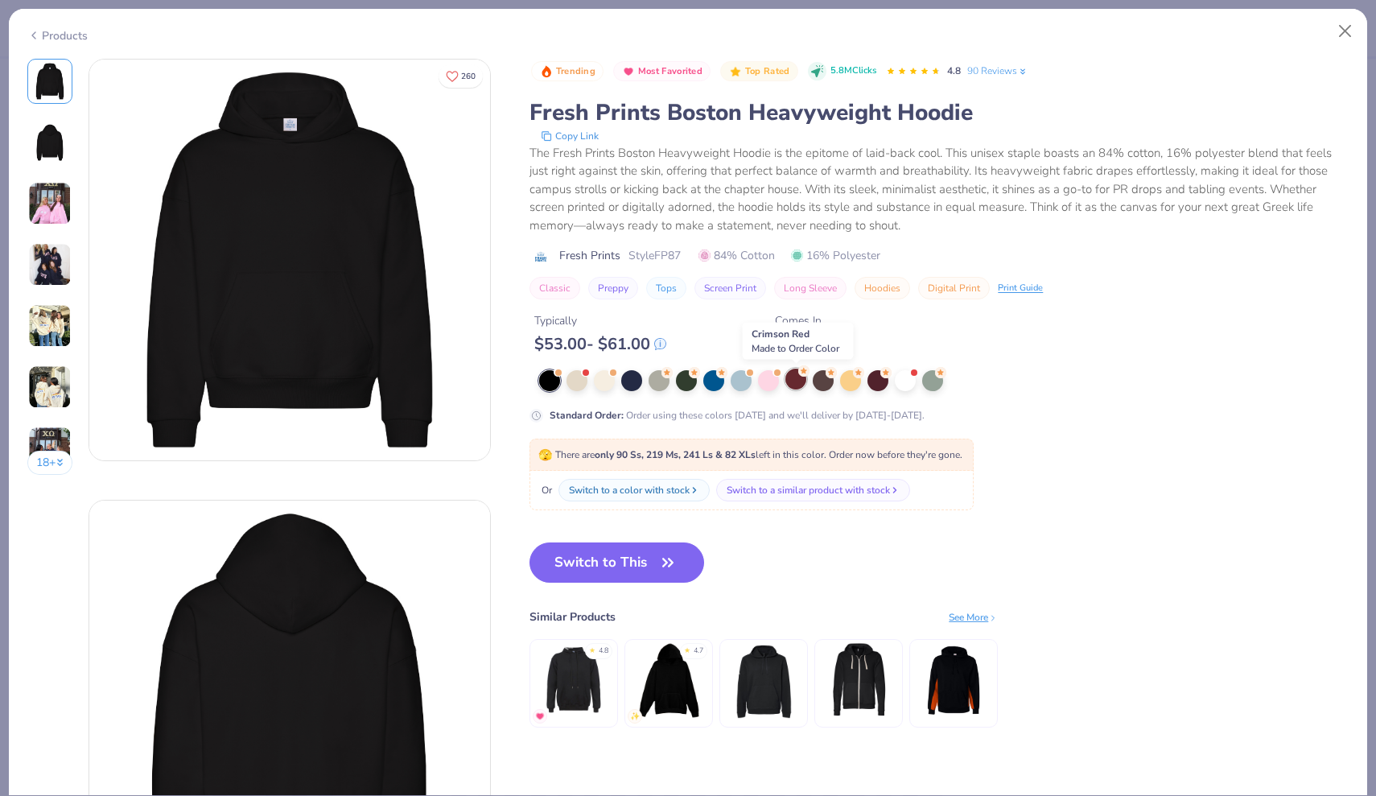
click at [801, 379] on div at bounding box center [795, 379] width 21 height 21
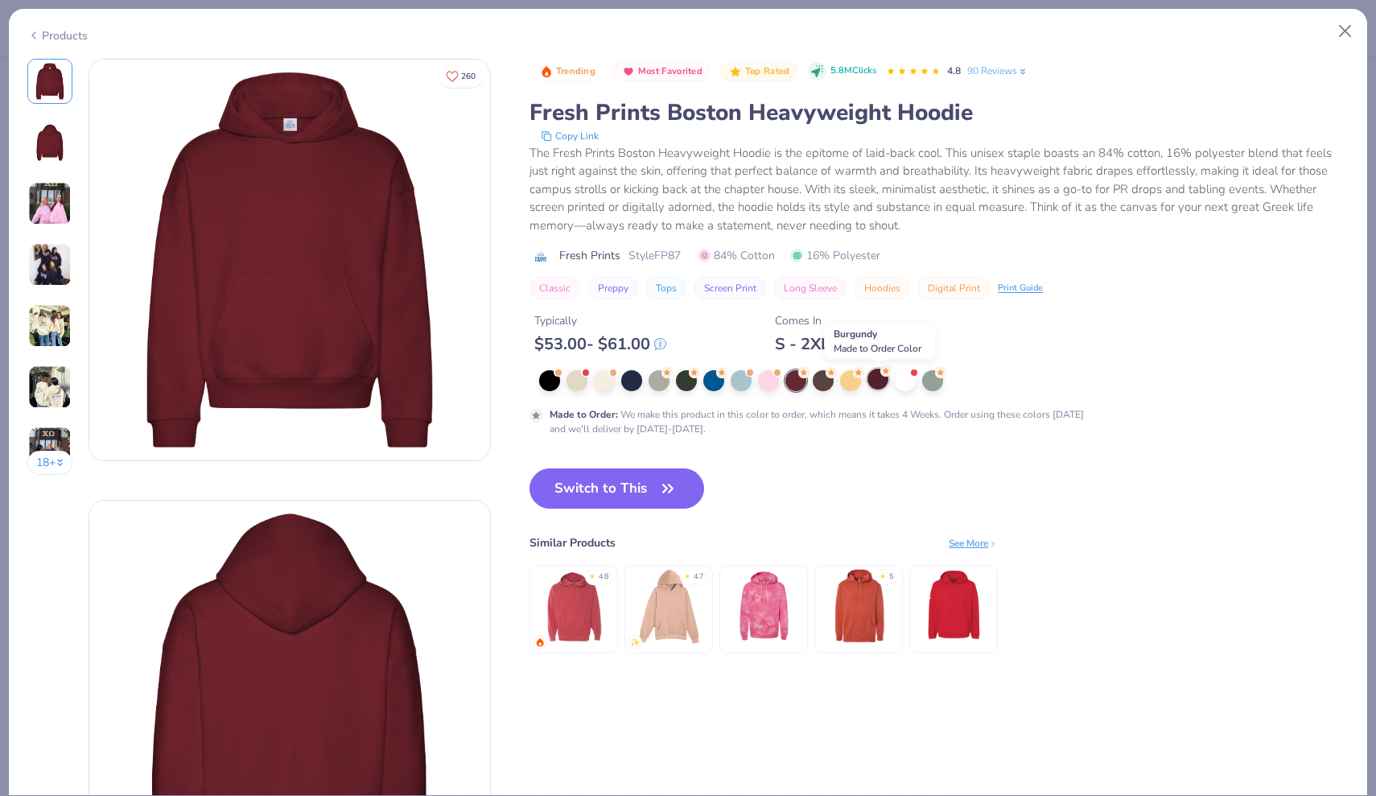
click at [880, 386] on div at bounding box center [877, 379] width 21 height 21
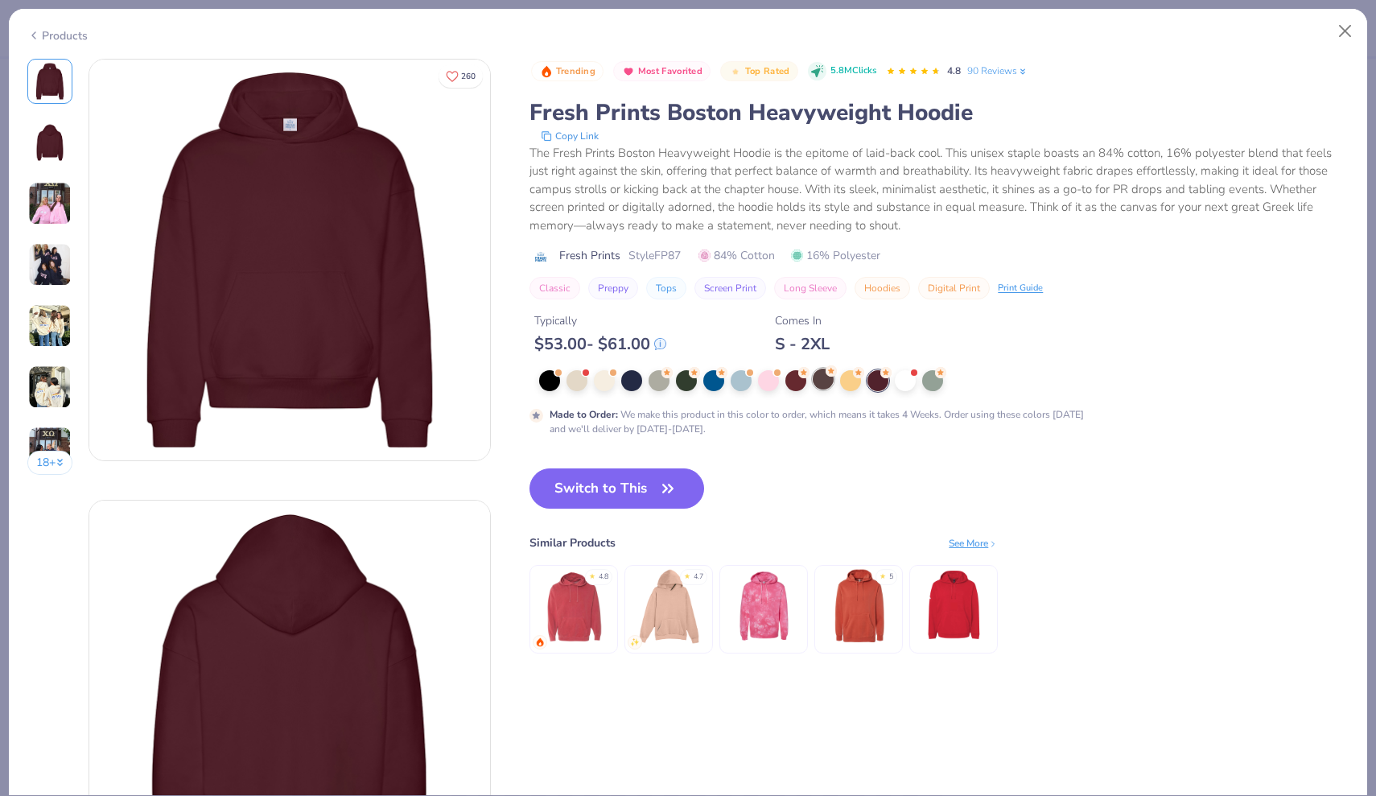
click at [819, 384] on div at bounding box center [823, 379] width 21 height 21
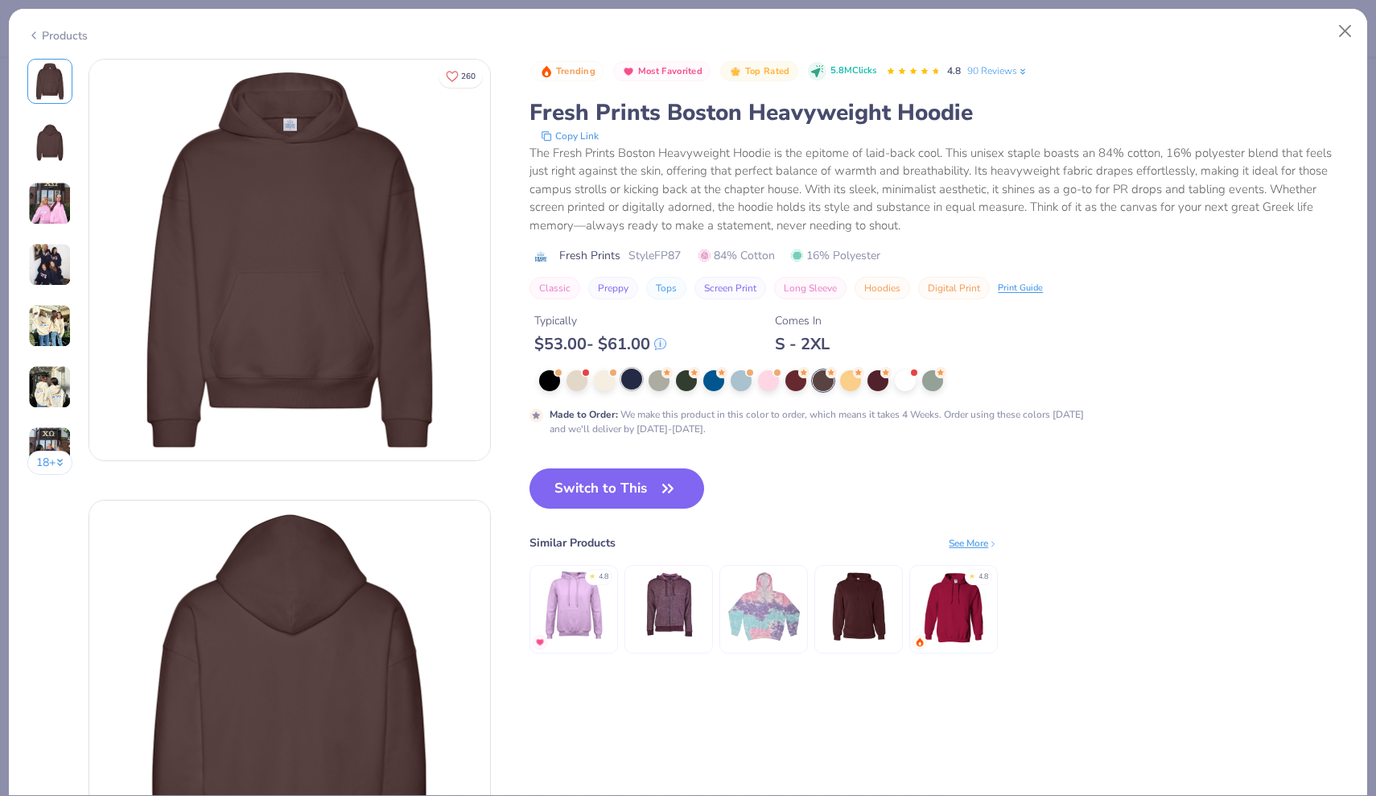
click at [627, 382] on div at bounding box center [631, 379] width 21 height 21
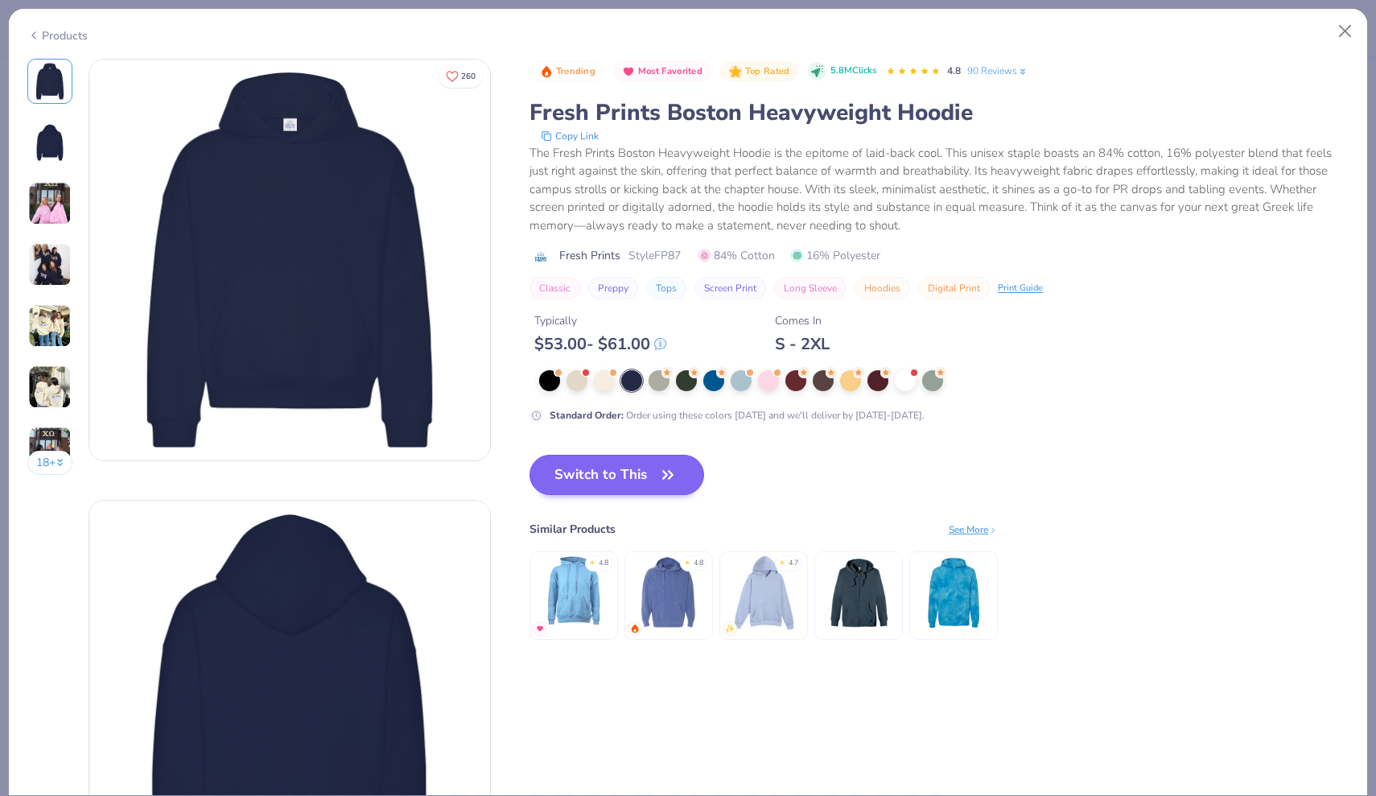
click at [595, 471] on button "Switch to This" at bounding box center [616, 475] width 175 height 40
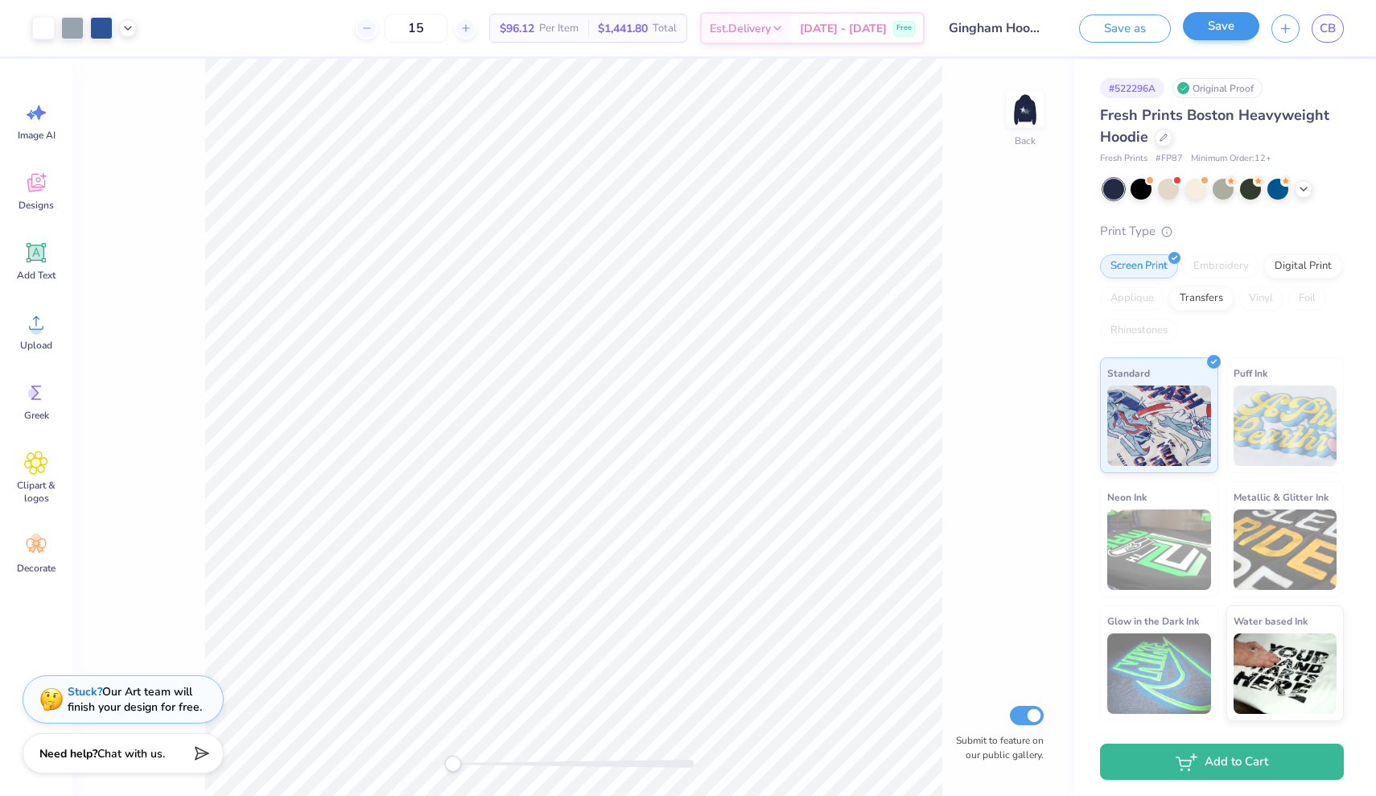
click at [1229, 28] on button "Save" at bounding box center [1221, 26] width 76 height 28
